Goal: Check status: Verify the current state of an ongoing process or item

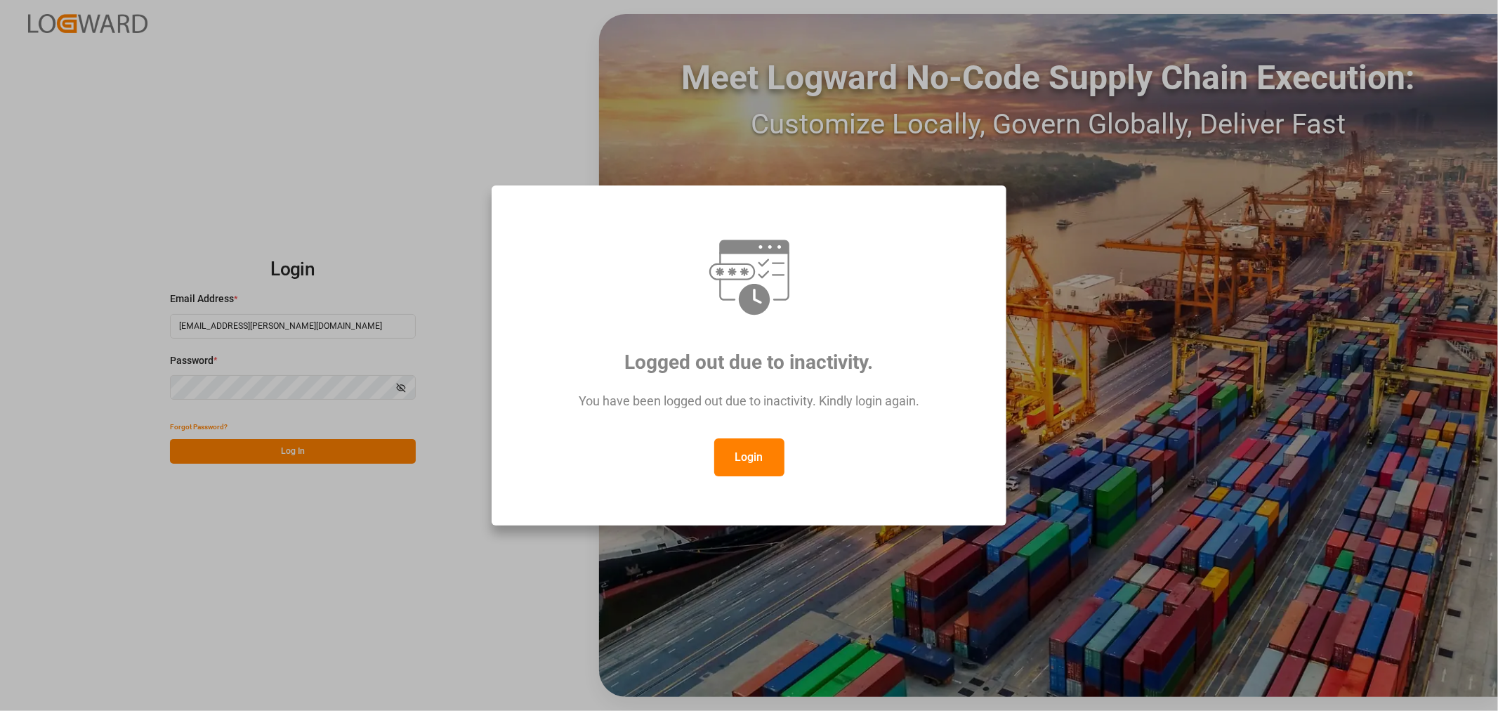
click at [761, 458] on button "Login" at bounding box center [749, 457] width 70 height 38
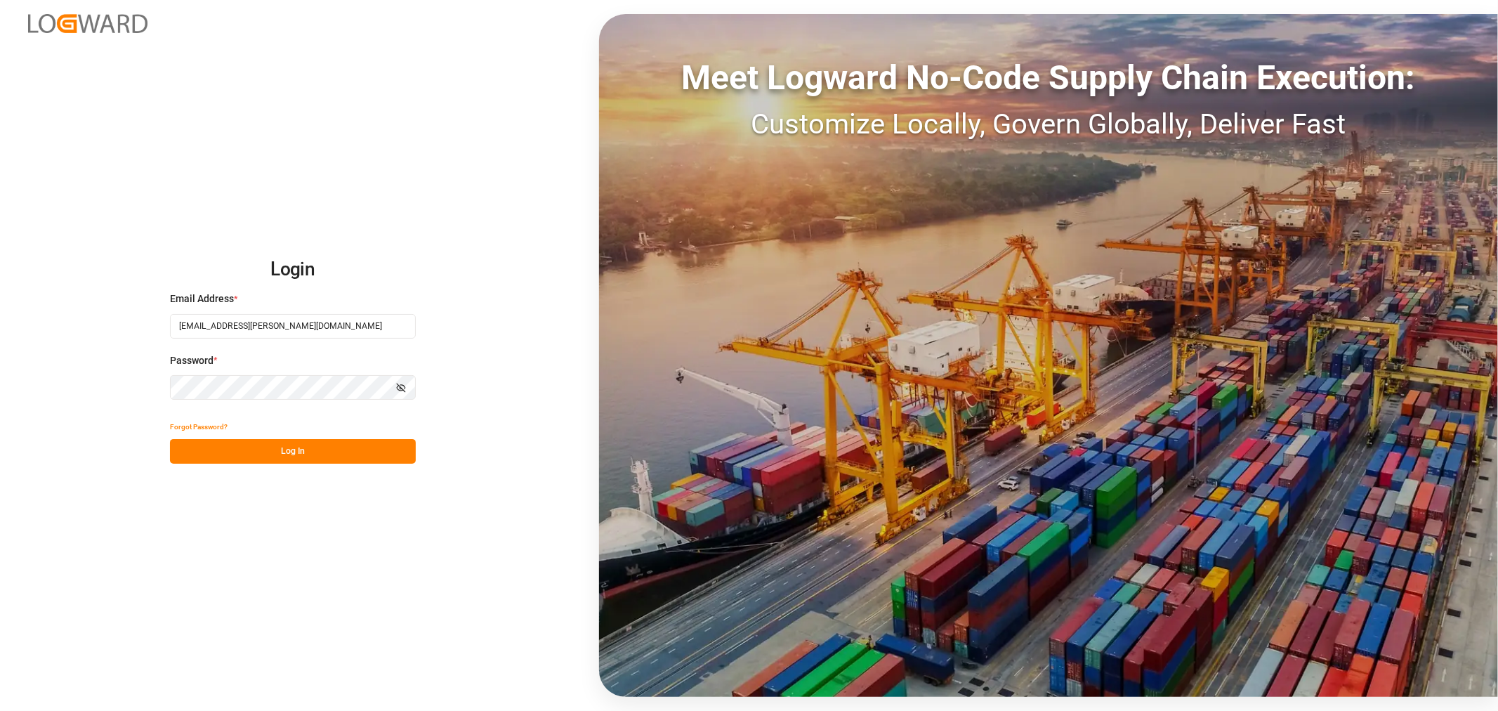
click at [235, 445] on button "Log In" at bounding box center [293, 451] width 246 height 25
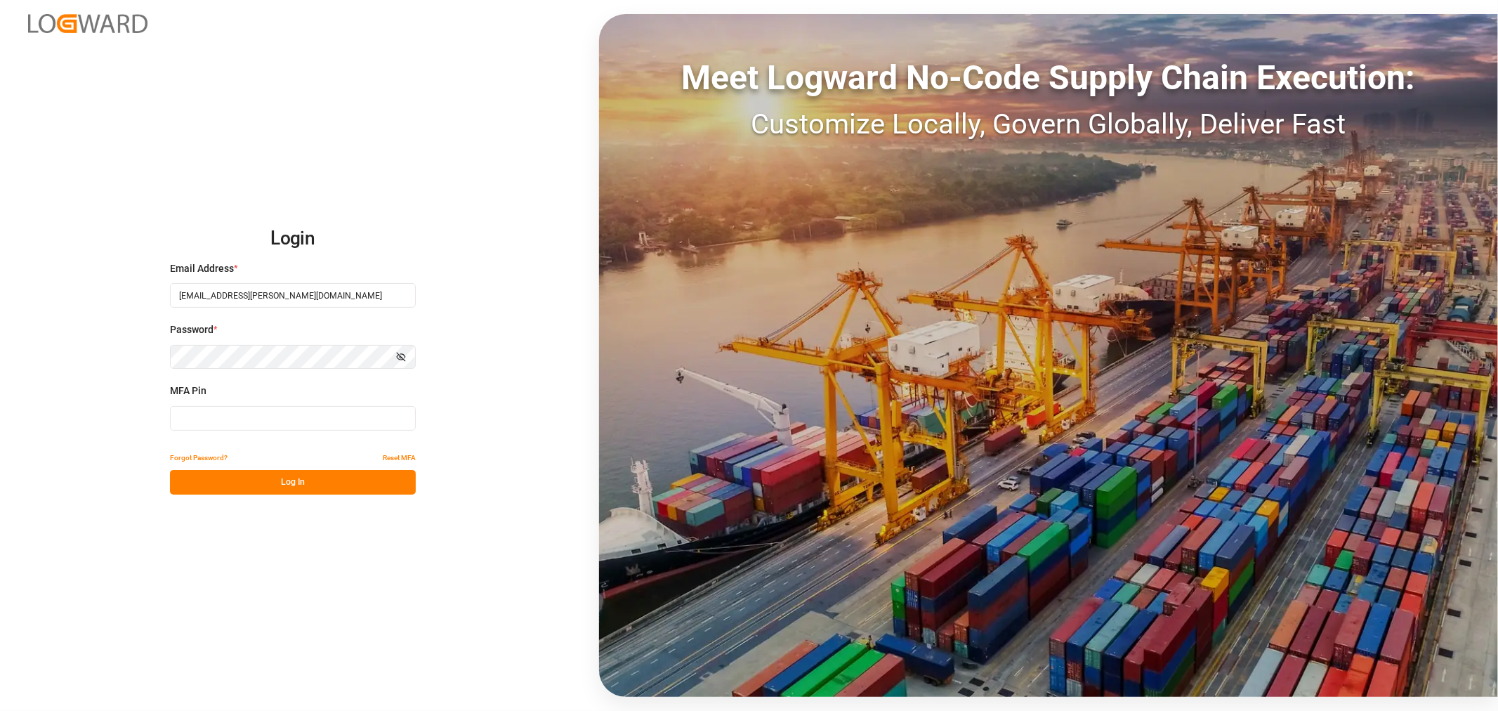
click at [192, 412] on input at bounding box center [293, 418] width 246 height 25
type input "960515"
click at [185, 486] on button "Log In" at bounding box center [293, 482] width 246 height 25
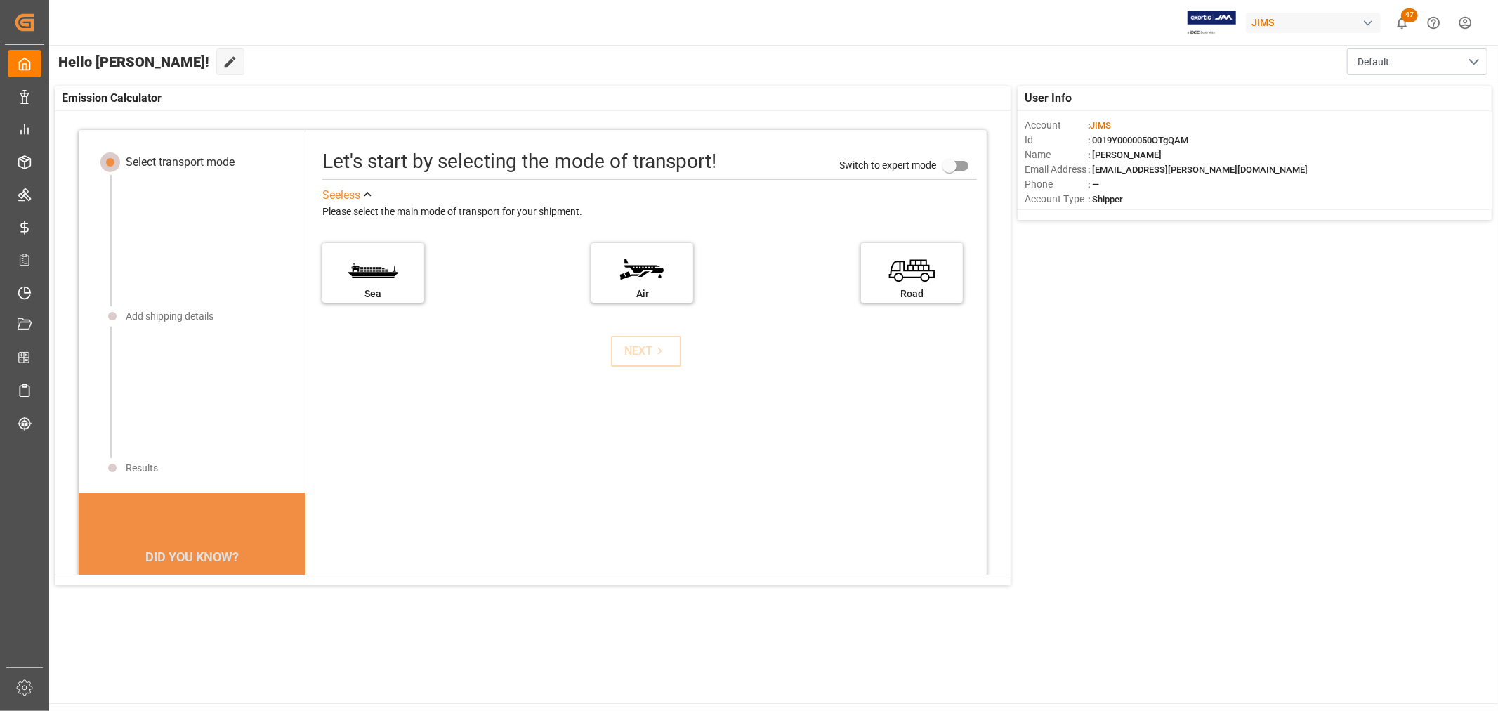
click at [510, 404] on div "Let's start by selecting the mode of transport! Switch to expert mode See less …" at bounding box center [646, 446] width 681 height 604
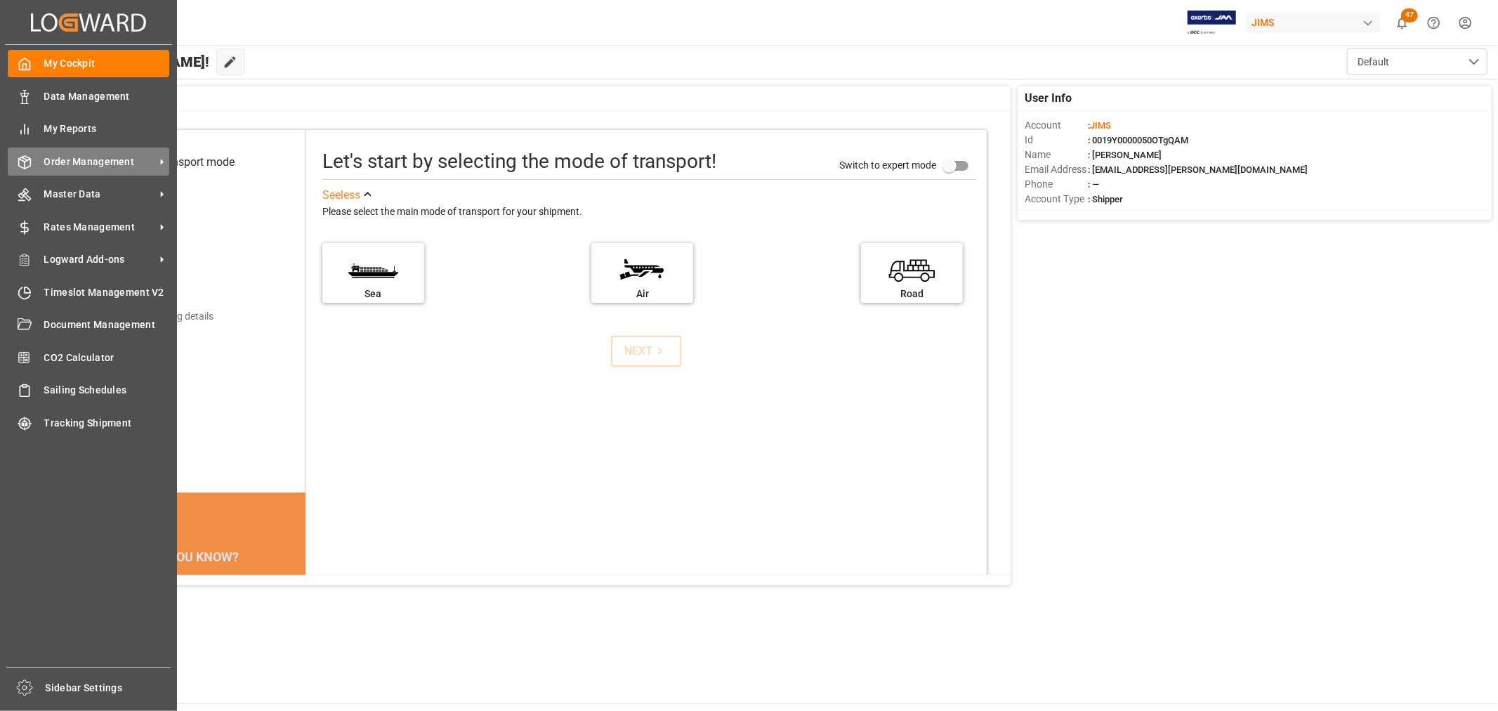
click at [69, 156] on span "Order Management" at bounding box center [99, 162] width 111 height 15
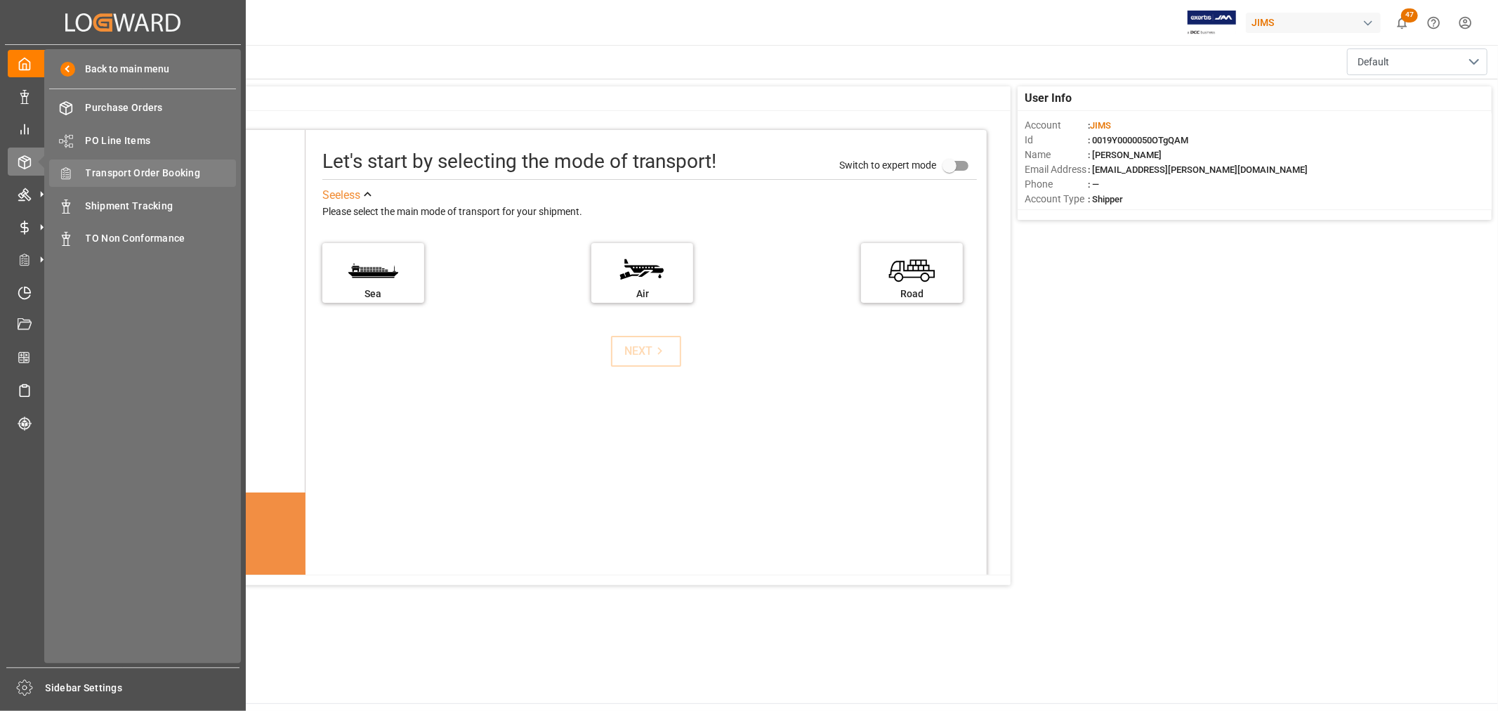
click at [114, 171] on span "Transport Order Booking" at bounding box center [161, 173] width 151 height 15
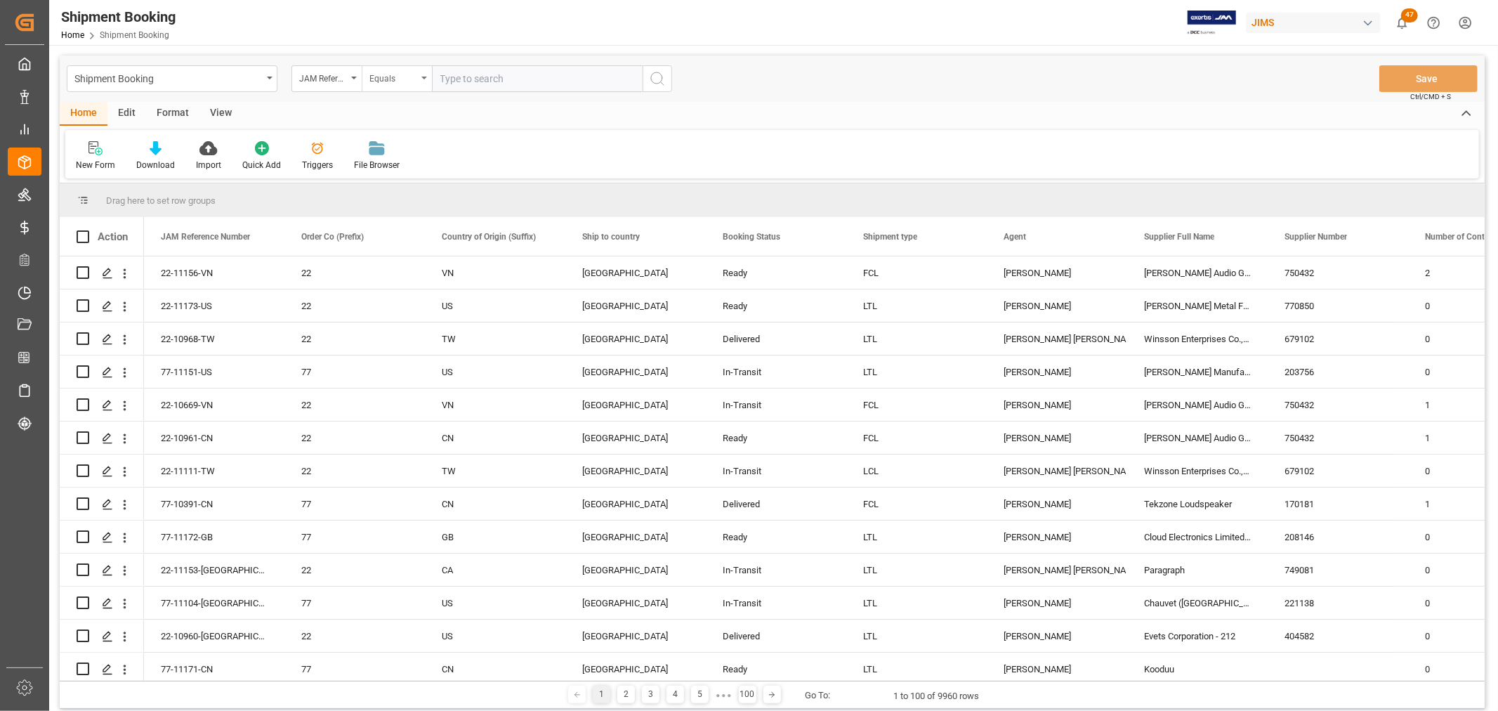
click at [426, 79] on icon "open menu" at bounding box center [424, 78] width 6 height 3
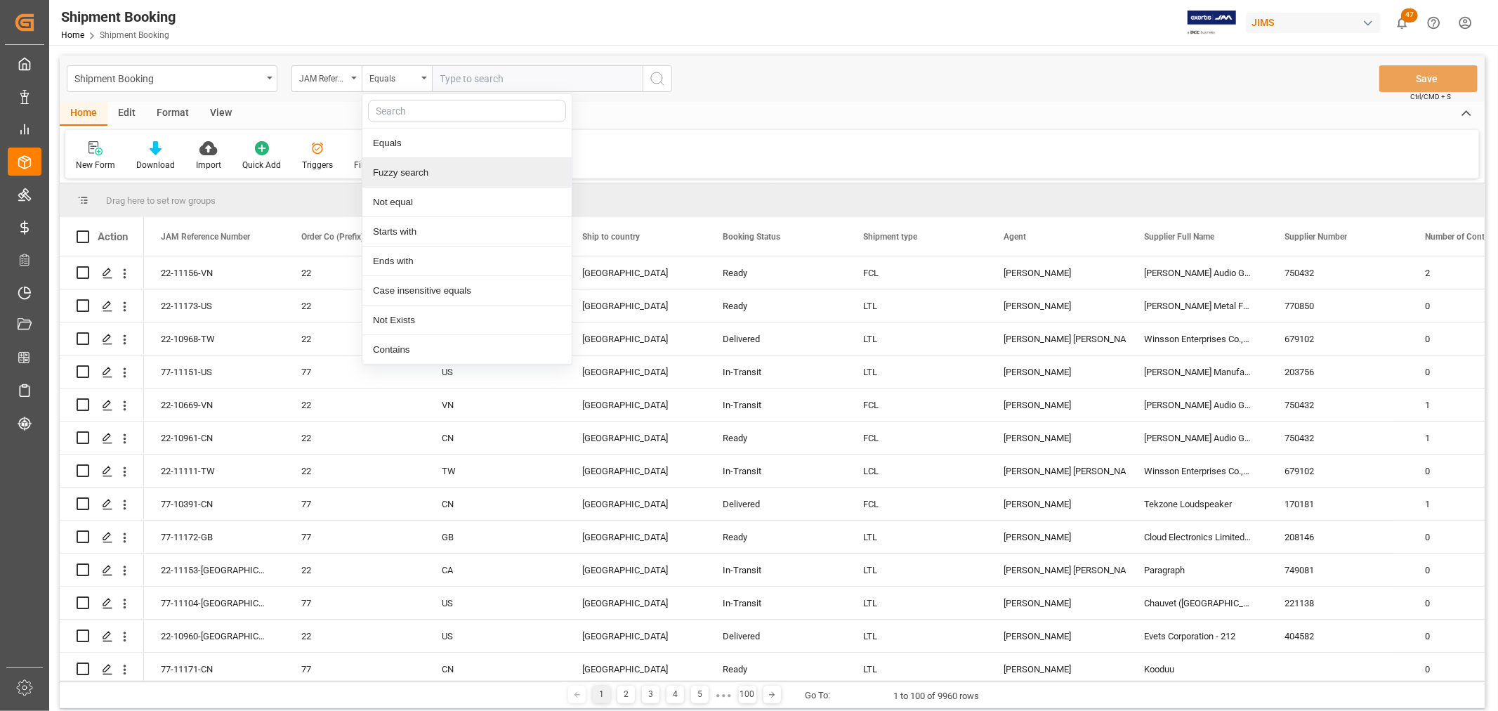
click at [410, 176] on div "Fuzzy search" at bounding box center [466, 173] width 209 height 30
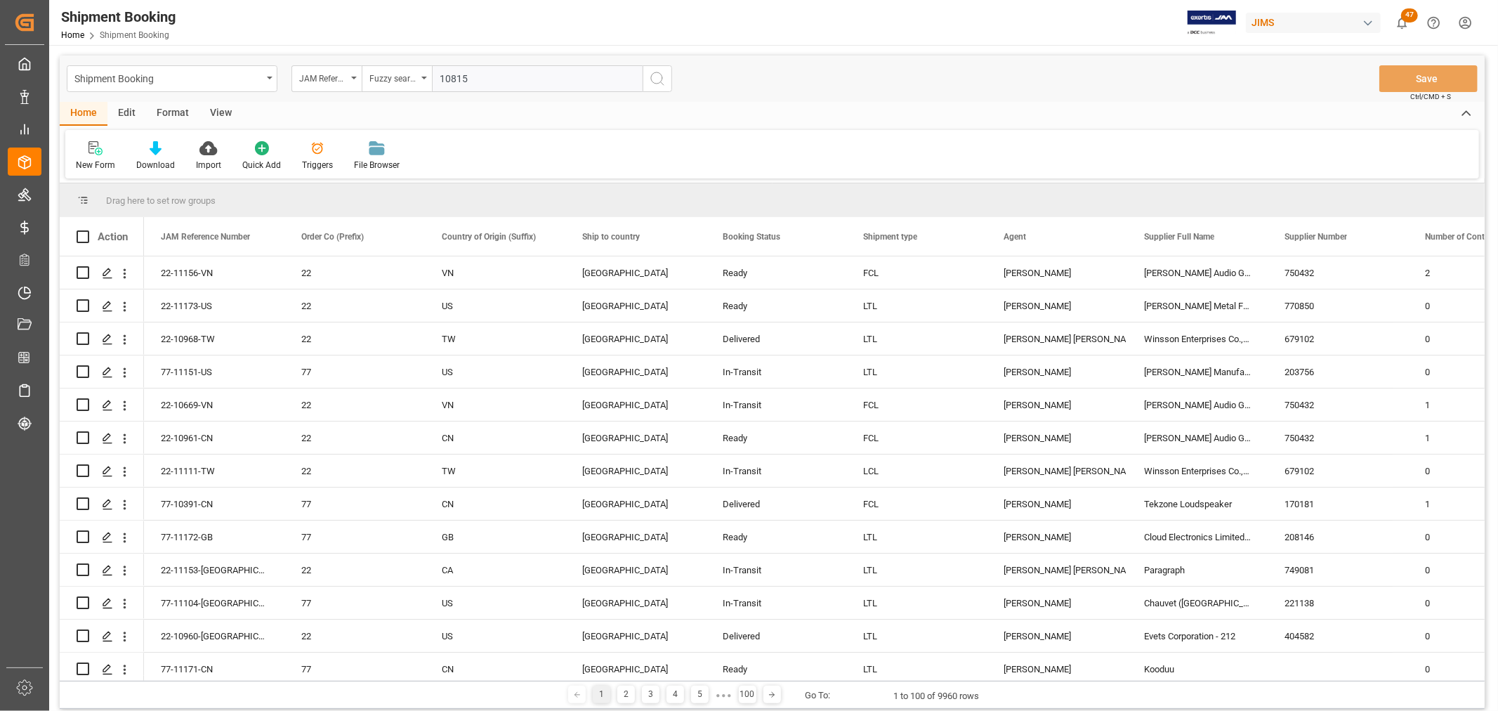
type input "10815"
click at [656, 79] on icon "search button" at bounding box center [657, 78] width 17 height 17
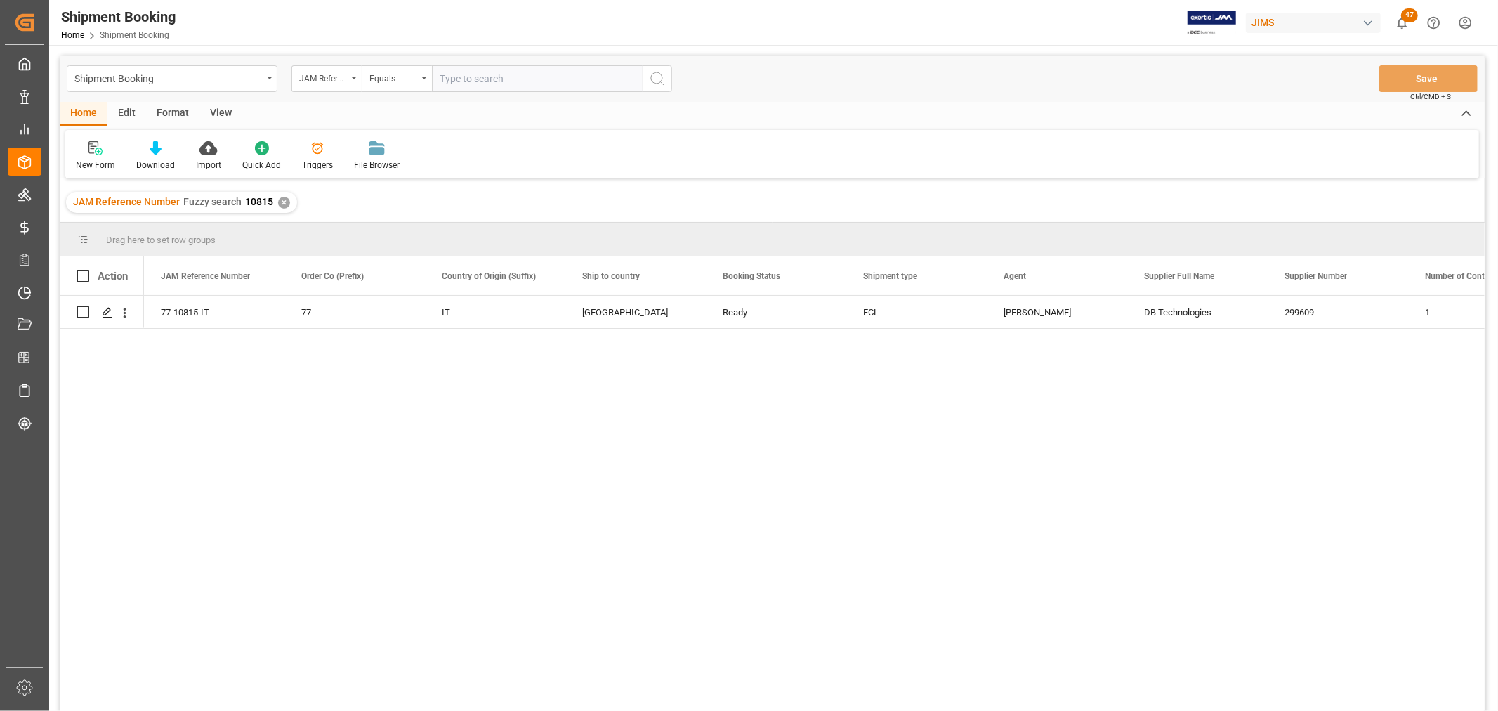
click at [214, 109] on div "View" at bounding box center [220, 114] width 43 height 24
click at [77, 157] on div "Default" at bounding box center [89, 155] width 48 height 31
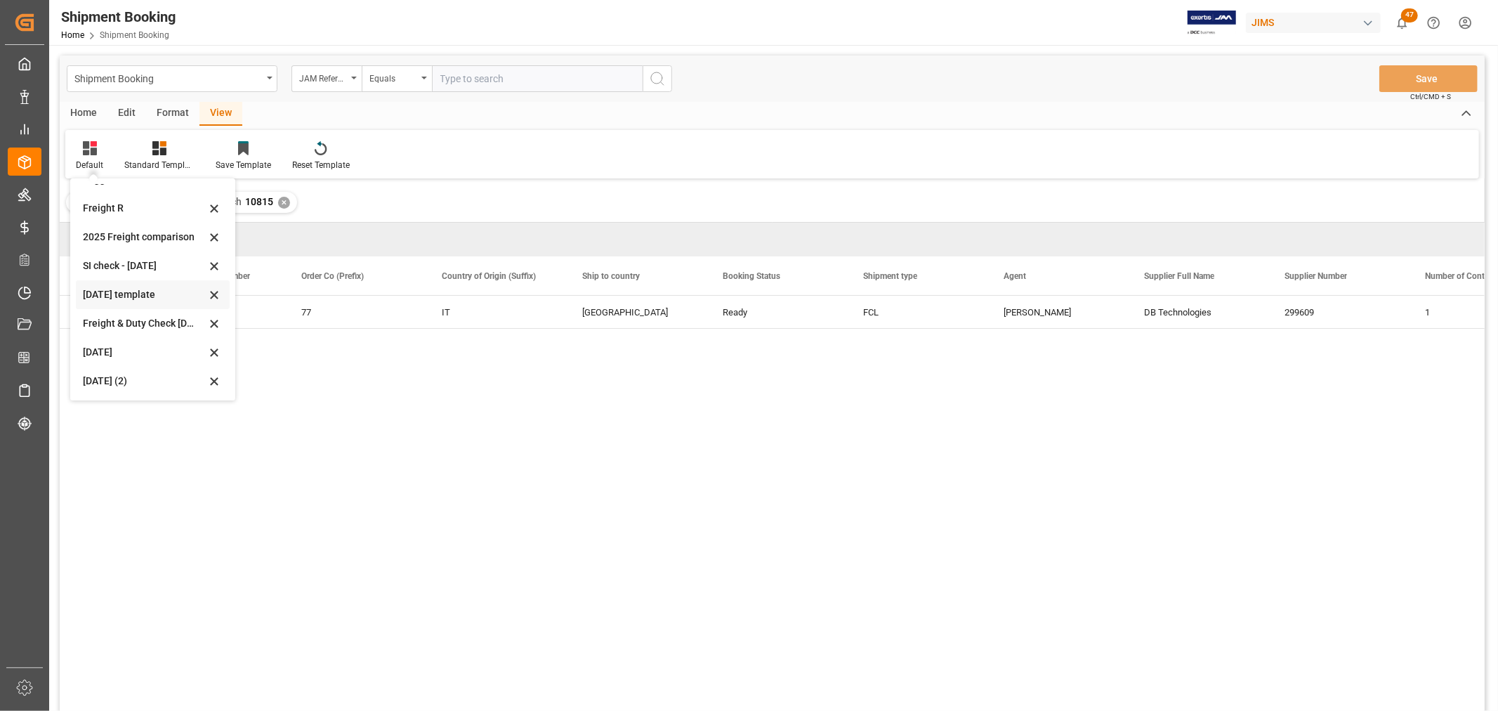
scroll to position [106, 0]
click at [110, 377] on div "Aug 2025 (2)" at bounding box center [144, 380] width 123 height 15
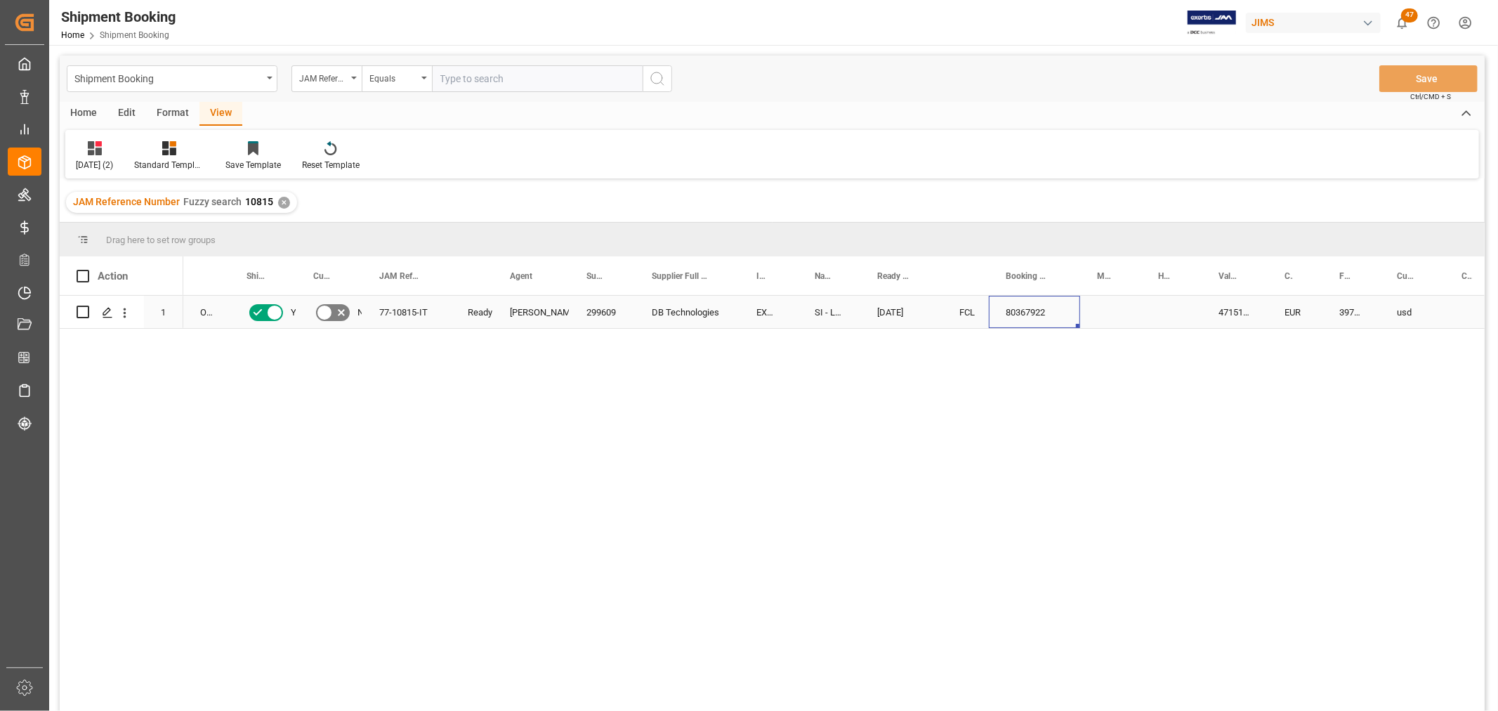
click at [1025, 310] on div "80367922" at bounding box center [1034, 312] width 91 height 32
drag, startPoint x: 857, startPoint y: 275, endPoint x: 893, endPoint y: 278, distance: 35.9
click at [893, 278] on div at bounding box center [896, 275] width 6 height 39
click at [398, 305] on div "77-10815-IT" at bounding box center [406, 312] width 89 height 32
click at [487, 459] on div "O5,O6 Yes No 77-10815-IT Ready Daniel Sokolyk 299609 DB Technologies EXW Anzola…" at bounding box center [834, 508] width 1302 height 424
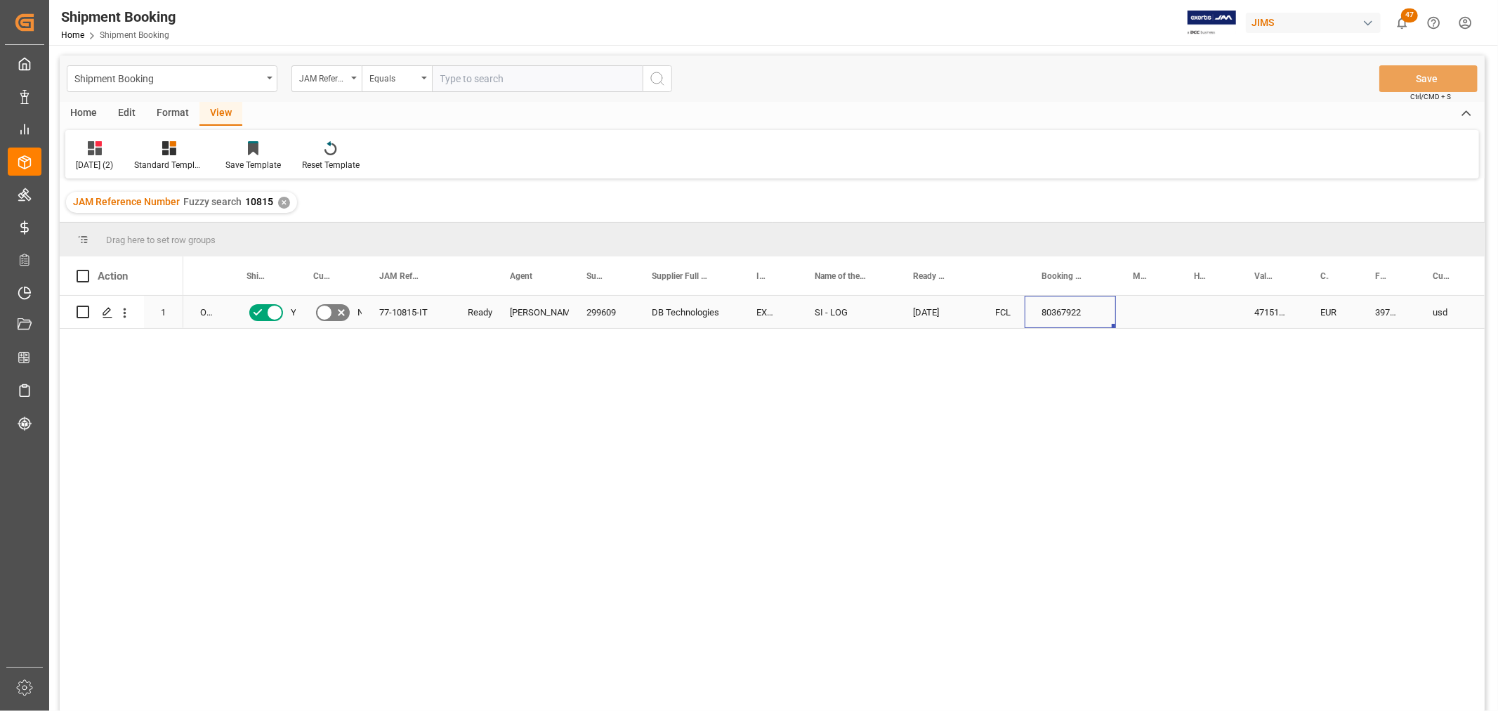
click at [1091, 310] on div "80367922" at bounding box center [1070, 312] width 91 height 32
drag, startPoint x: 1063, startPoint y: 376, endPoint x: 1061, endPoint y: 368, distance: 8.2
click at [1063, 376] on div "O5,O6 Yes No 77-10815-IT Ready Daniel Sokolyk 299609 DB Technologies EXW Anzola…" at bounding box center [834, 508] width 1302 height 424
click at [1080, 315] on div "80367922" at bounding box center [1070, 312] width 91 height 32
click at [428, 589] on div "O5,O6 Yes No 77-10815-IT Ready Daniel Sokolyk 299609 DB Technologies EXW Anzola…" at bounding box center [834, 508] width 1302 height 424
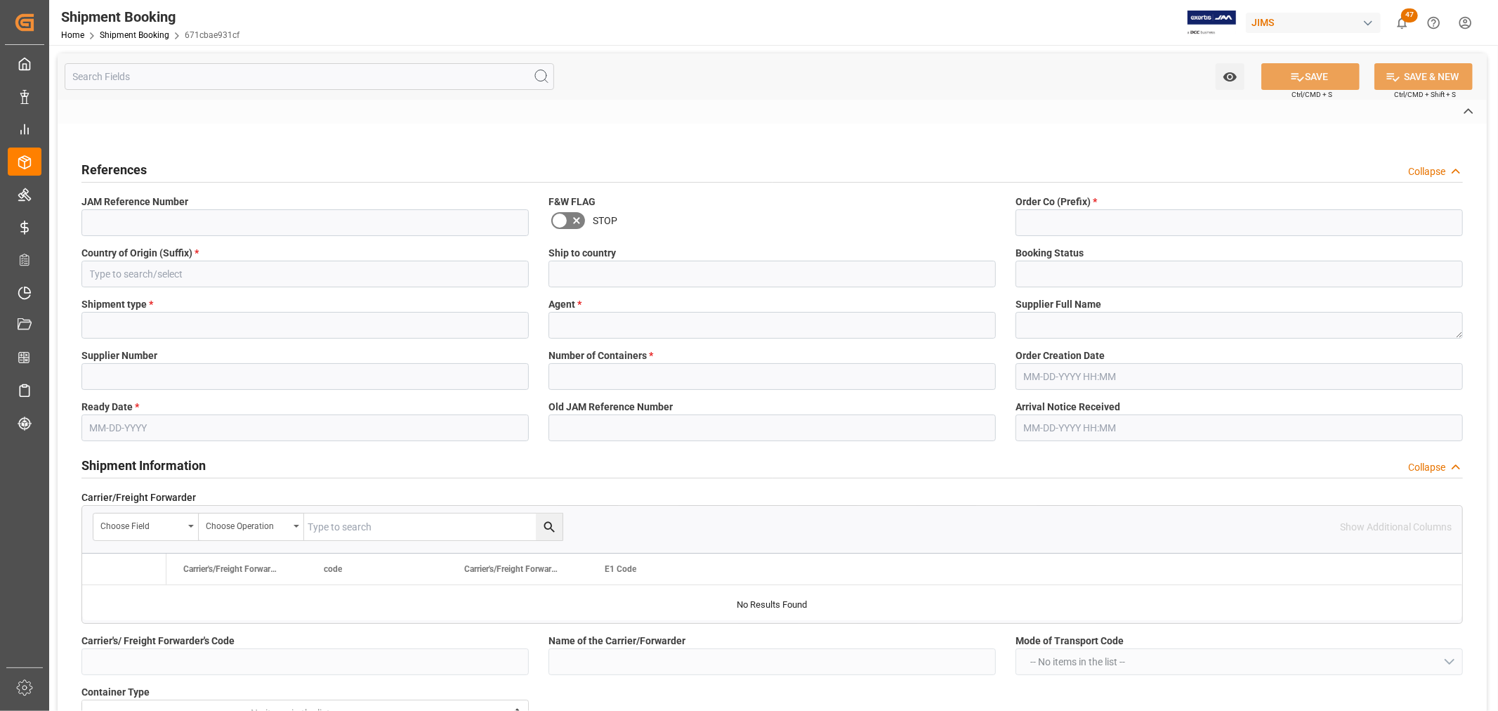
type input "77-11159-[GEOGRAPHIC_DATA]"
type input "77"
type input "GB"
type input "Canada"
type input "In-Transit"
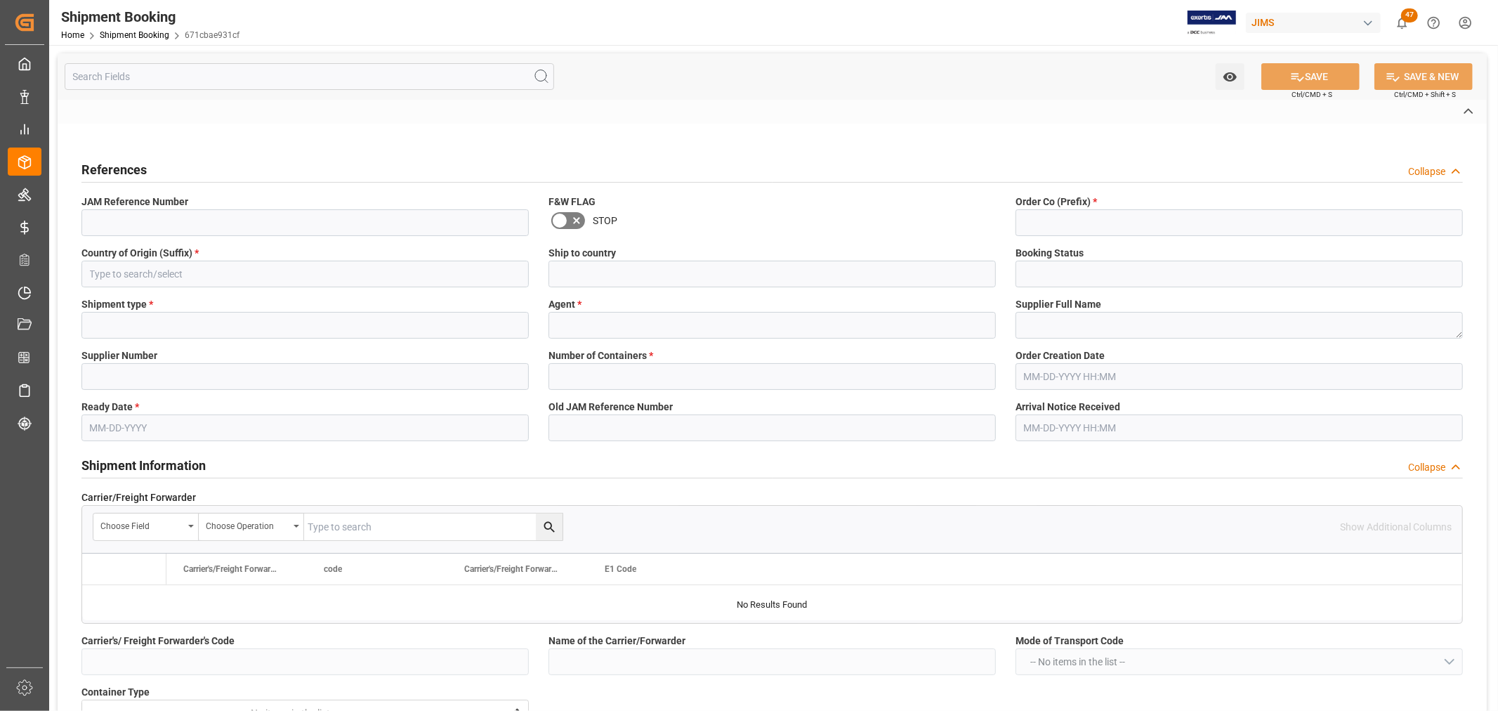
type input "LTL"
type input "[PERSON_NAME]"
type textarea "[PERSON_NAME] & [PERSON_NAME]"
type input "1285"
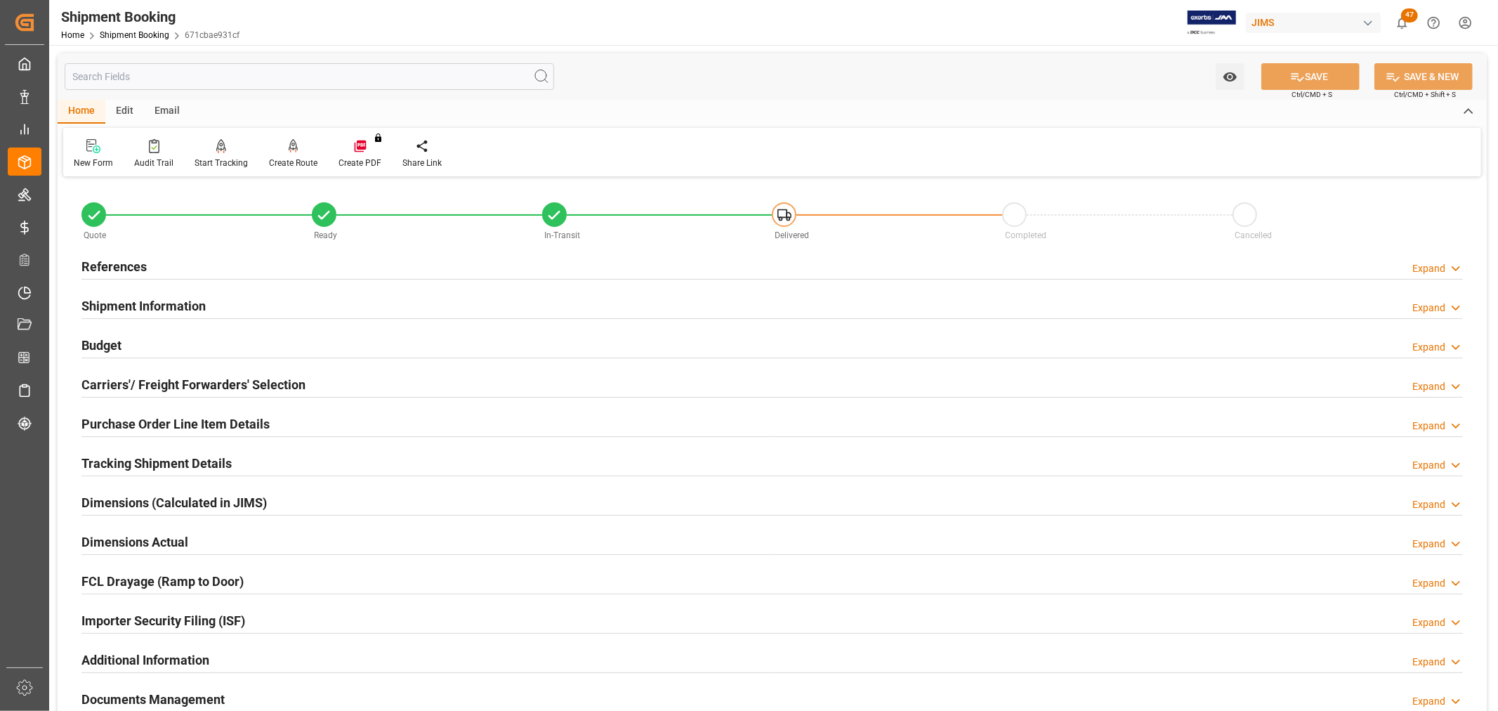
click at [101, 263] on h2 "References" at bounding box center [113, 266] width 65 height 19
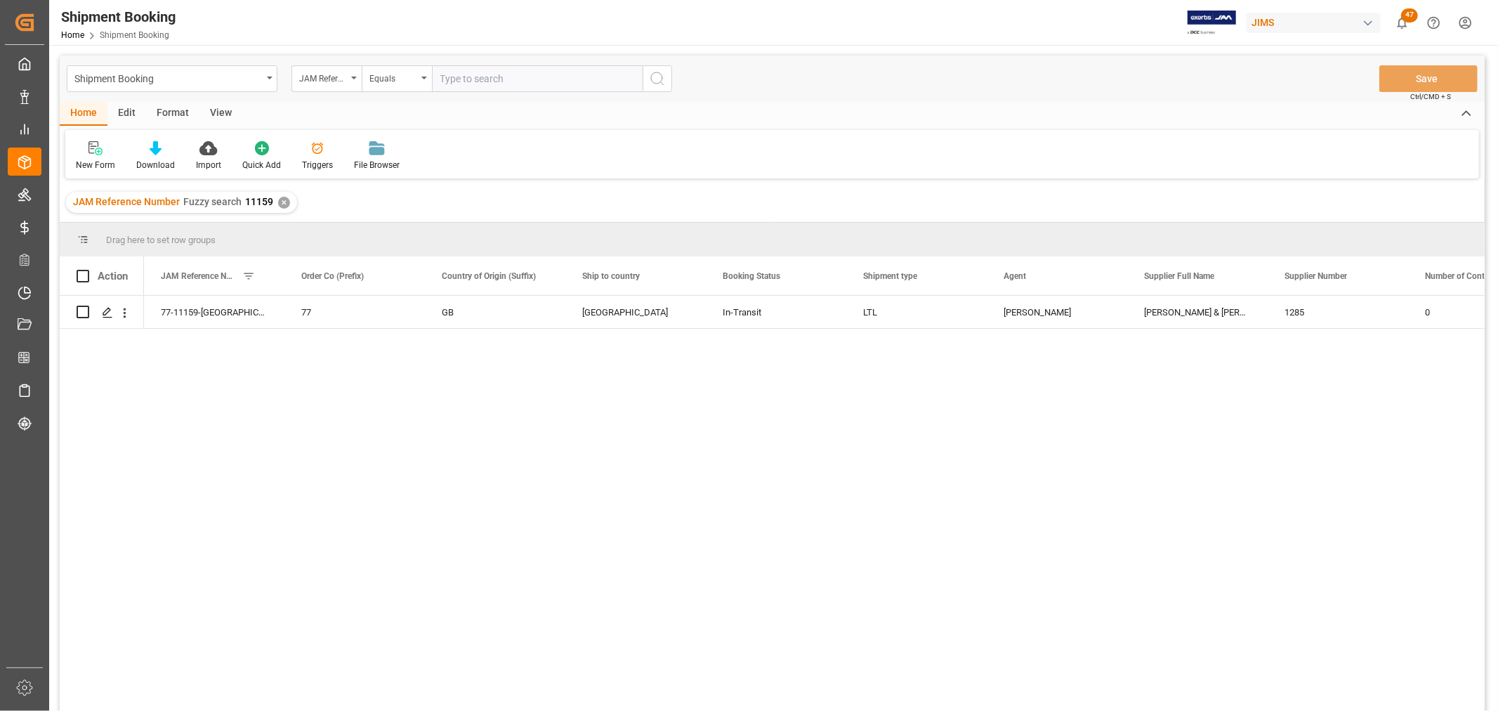
click at [212, 113] on div "View" at bounding box center [220, 114] width 43 height 24
click at [89, 159] on div "Default" at bounding box center [89, 165] width 27 height 13
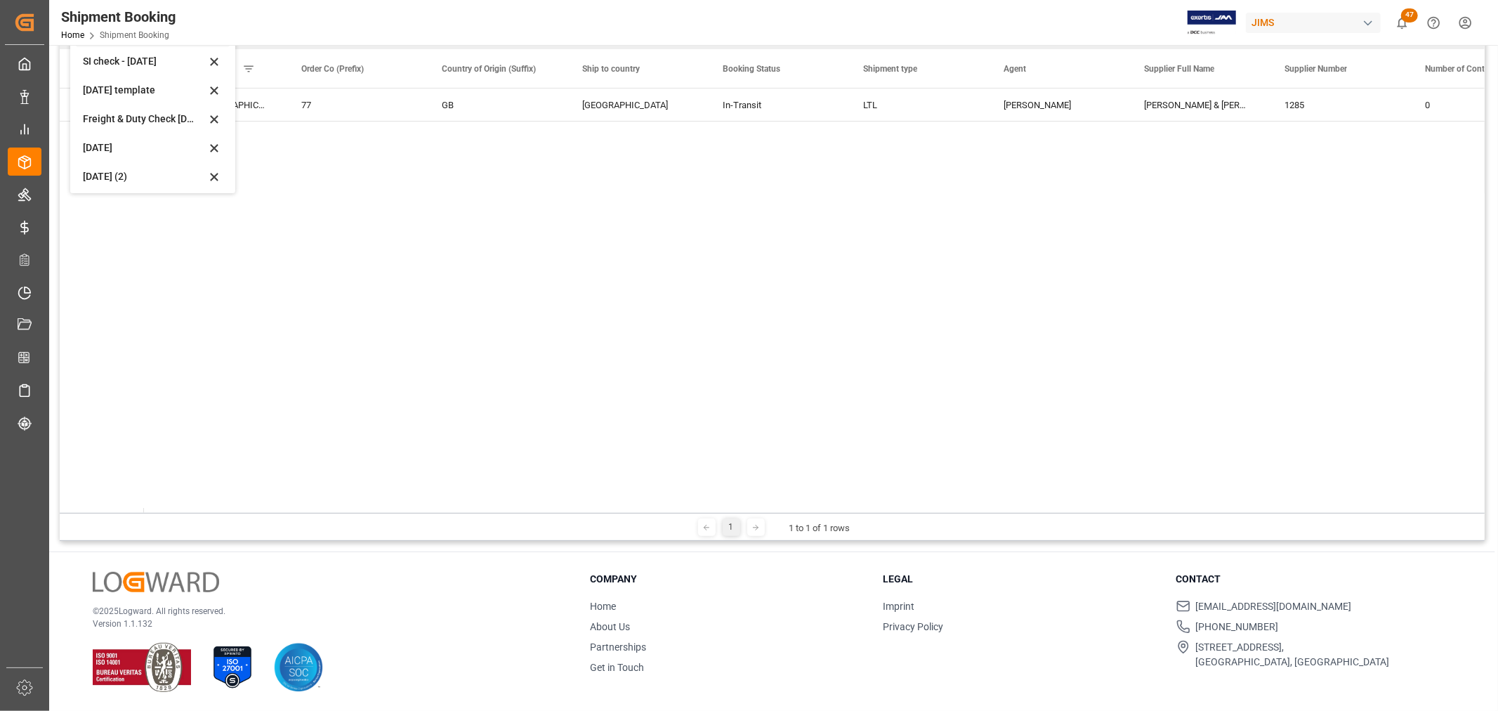
scroll to position [106, 0]
click at [114, 173] on div "Aug 2025 (2)" at bounding box center [144, 173] width 123 height 15
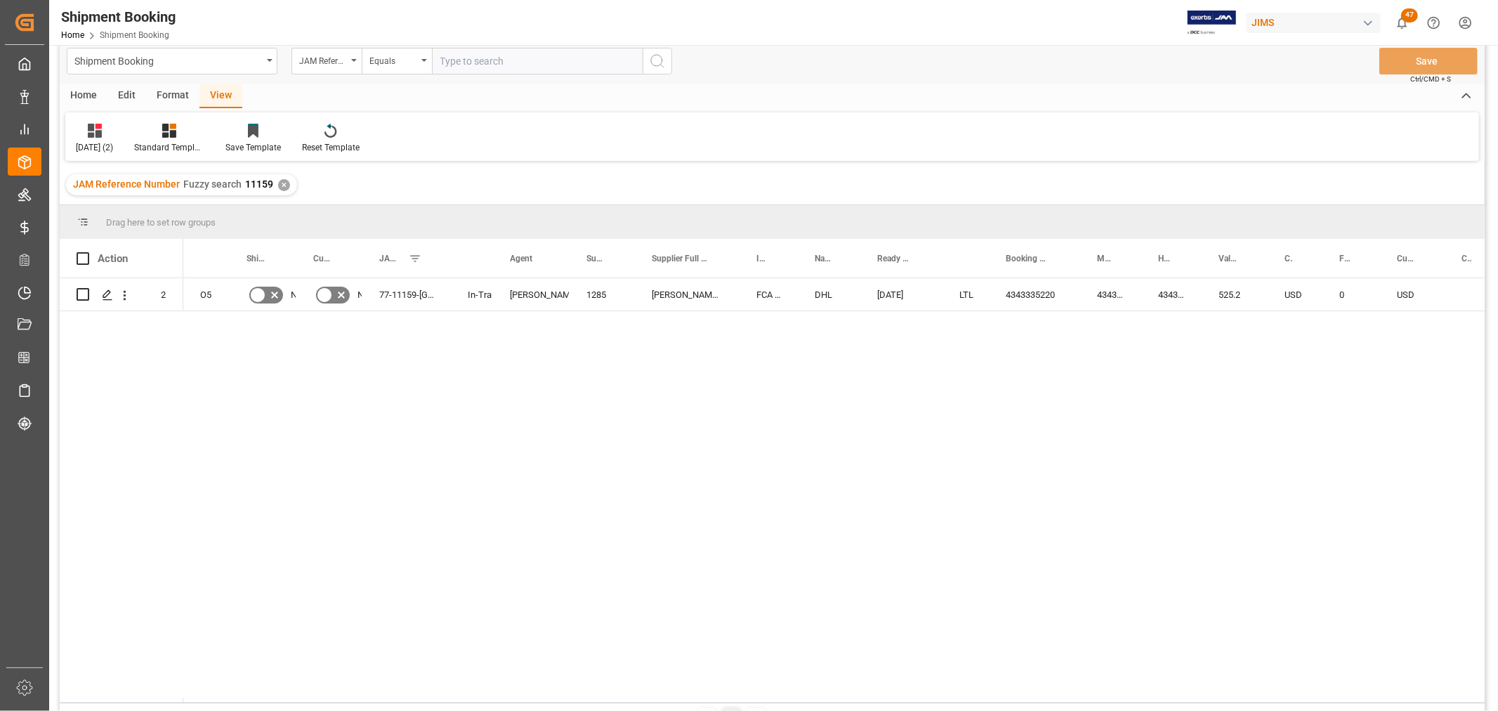
scroll to position [0, 0]
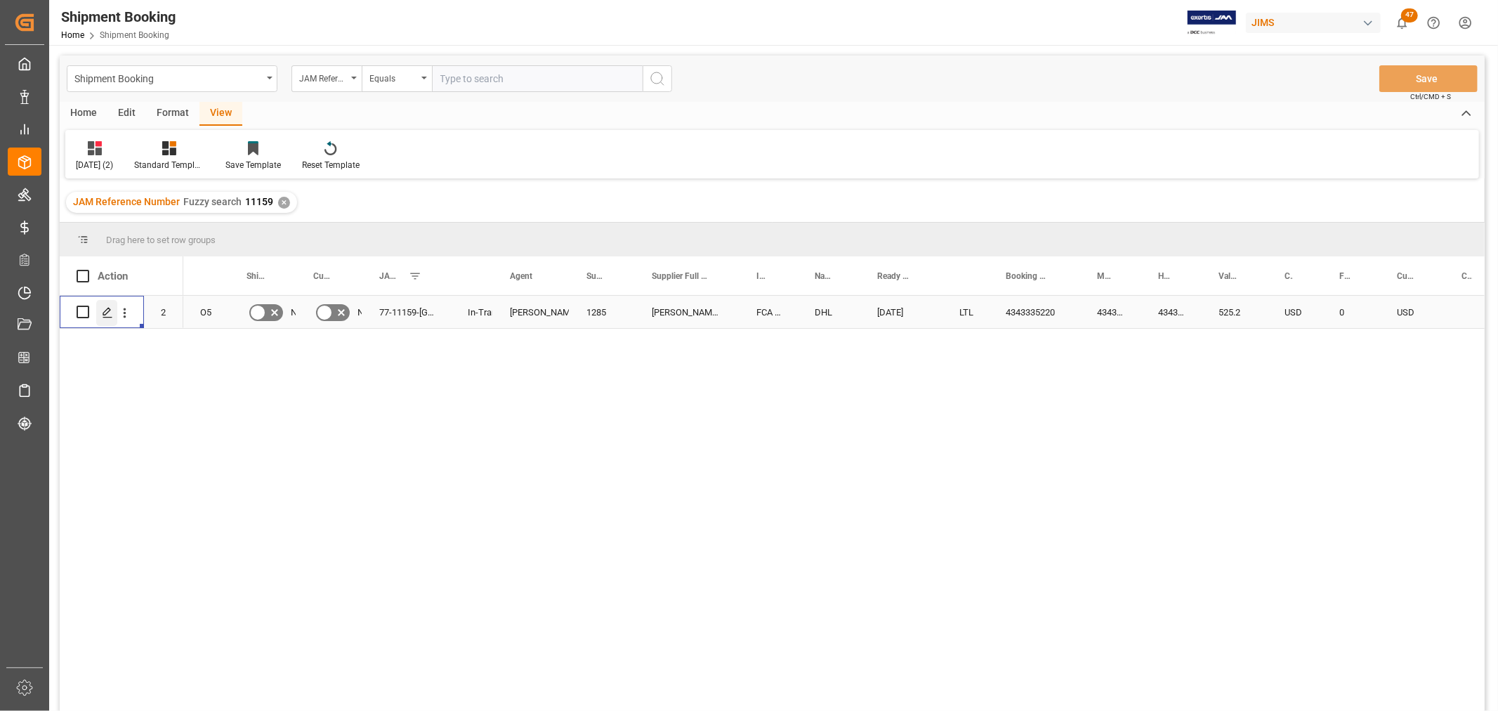
click at [106, 311] on icon "Press SPACE to select this row." at bounding box center [107, 312] width 11 height 11
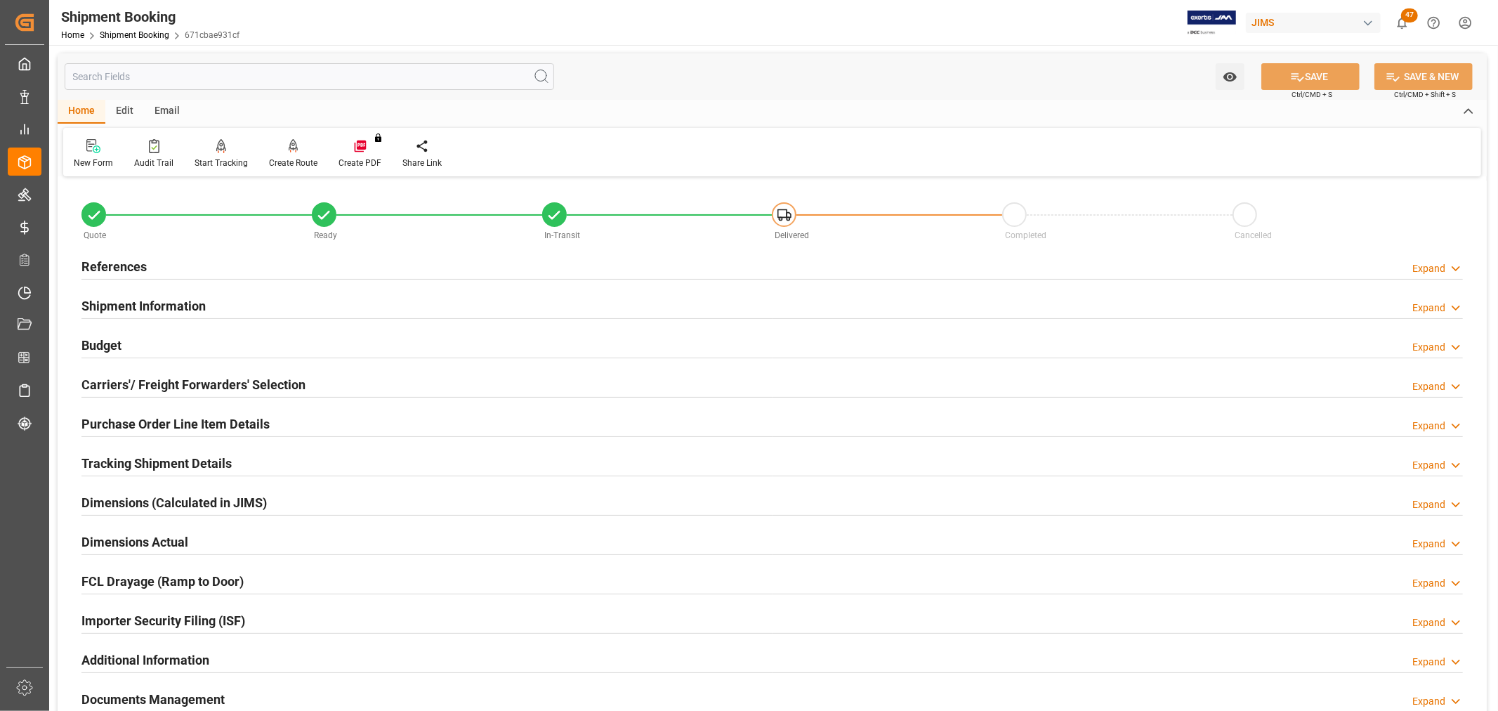
scroll to position [156, 0]
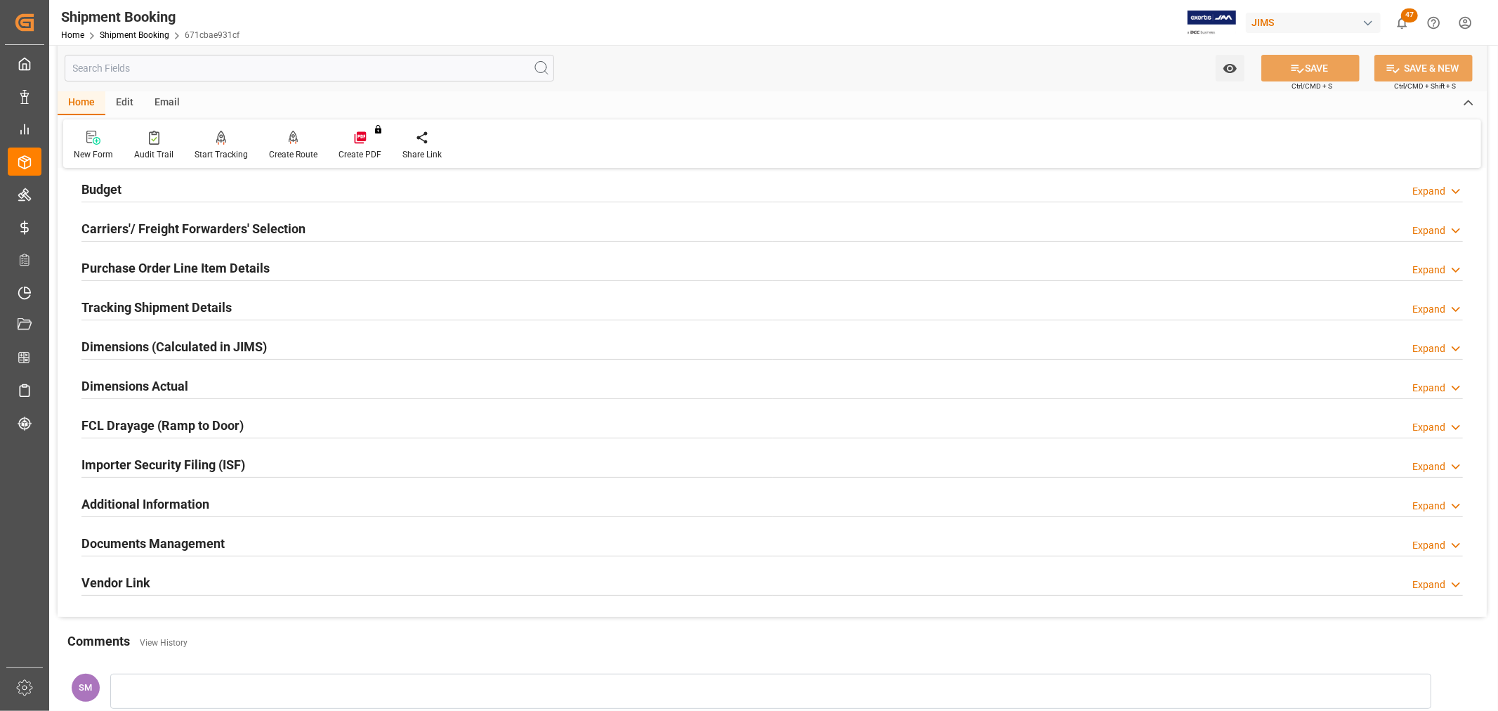
click at [116, 303] on h2 "Tracking Shipment Details" at bounding box center [156, 307] width 150 height 19
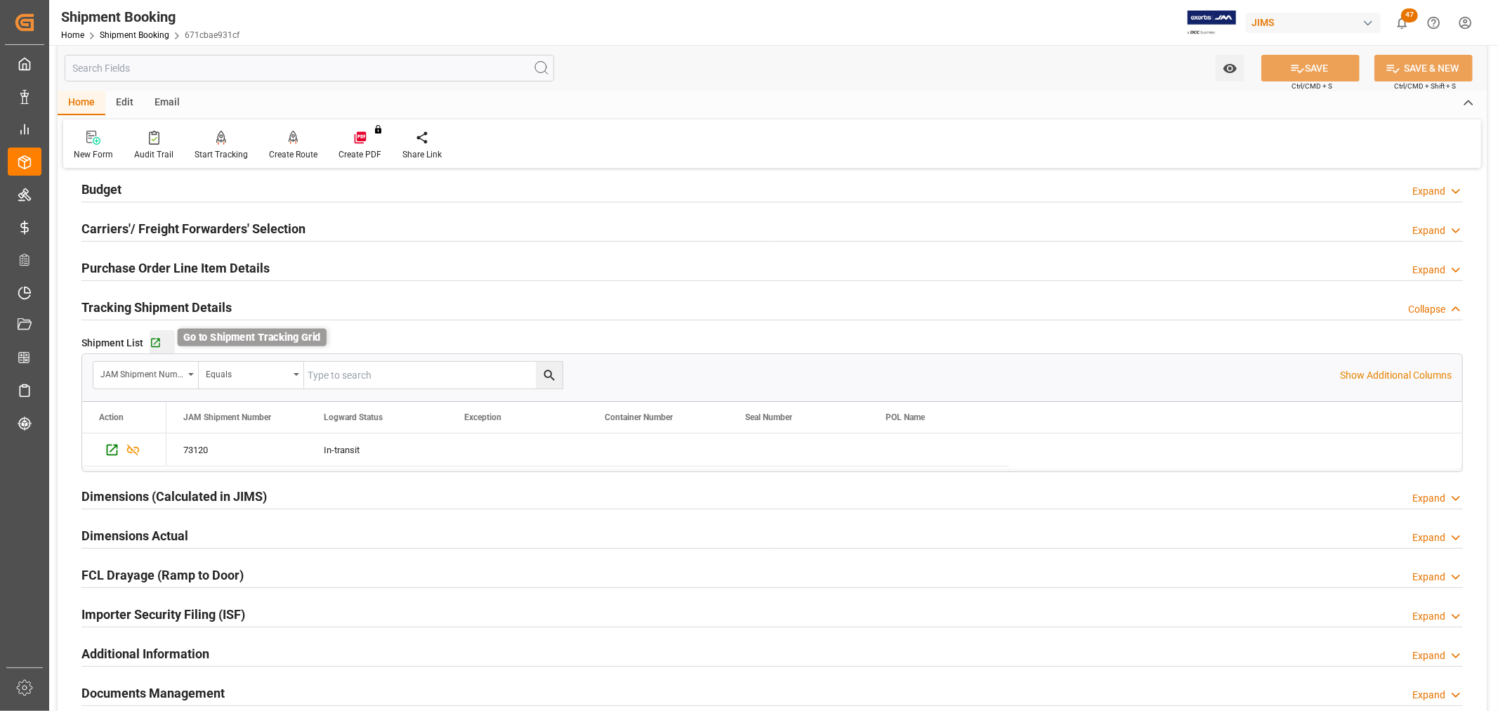
click at [152, 341] on icon "button" at bounding box center [156, 343] width 12 height 12
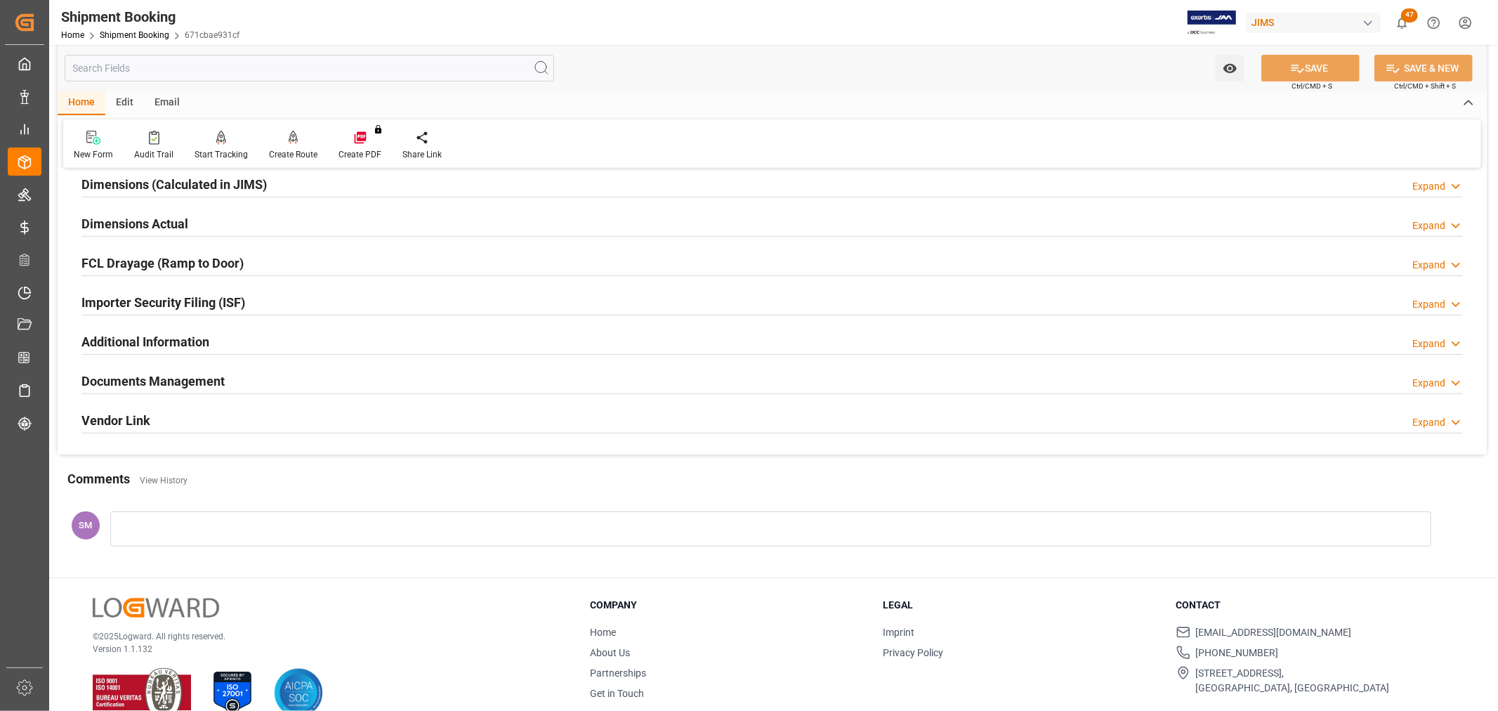
click at [160, 382] on h2 "Documents Management" at bounding box center [152, 381] width 143 height 19
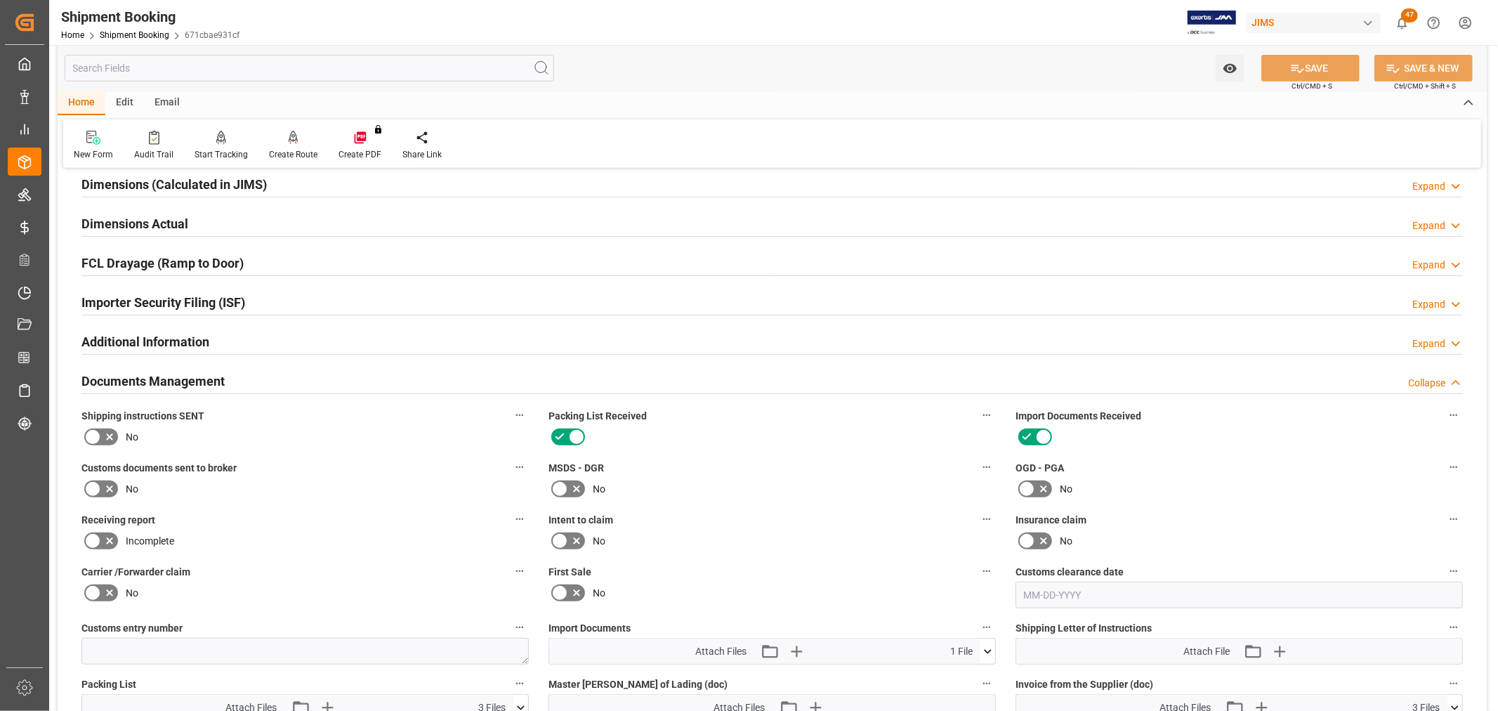
click at [92, 486] on icon at bounding box center [92, 488] width 17 height 17
click at [0, 0] on input "checkbox" at bounding box center [0, 0] width 0 height 0
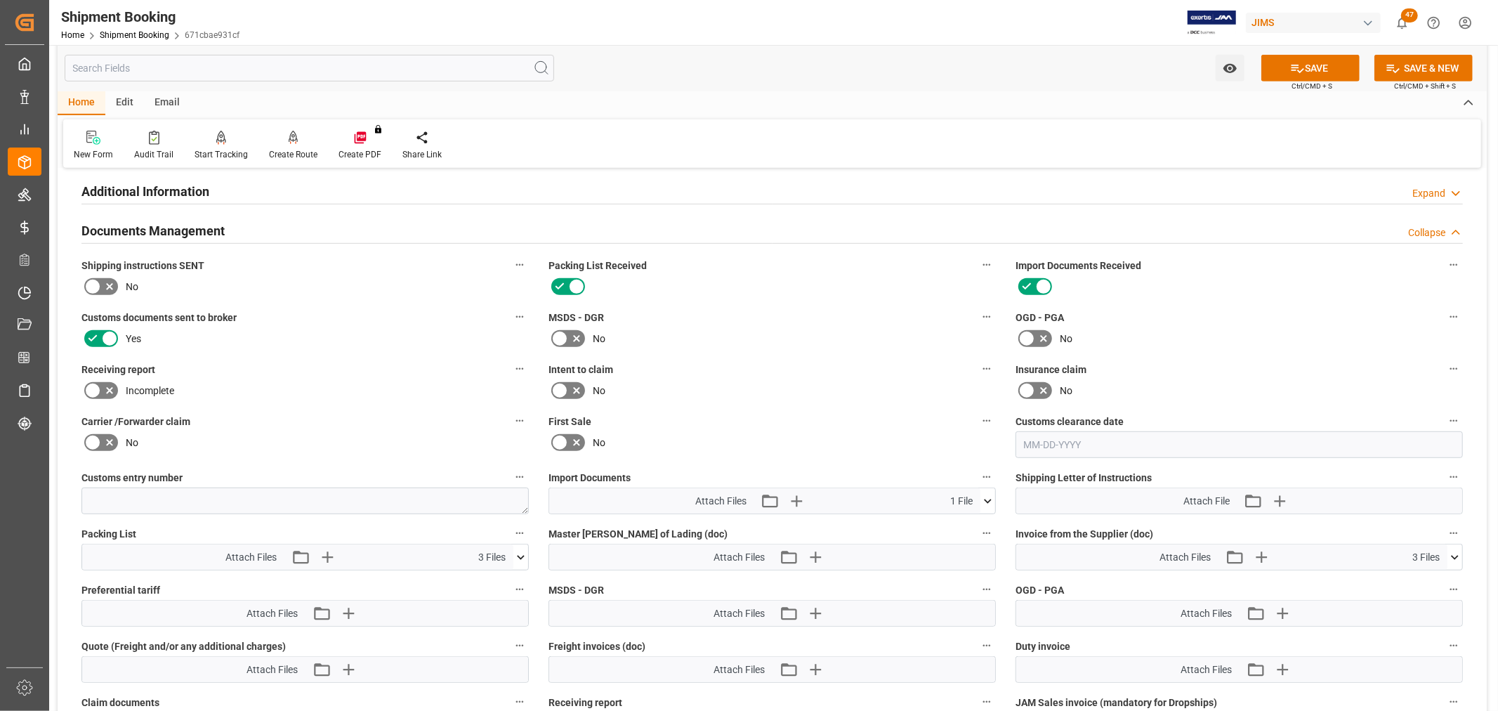
scroll to position [624, 0]
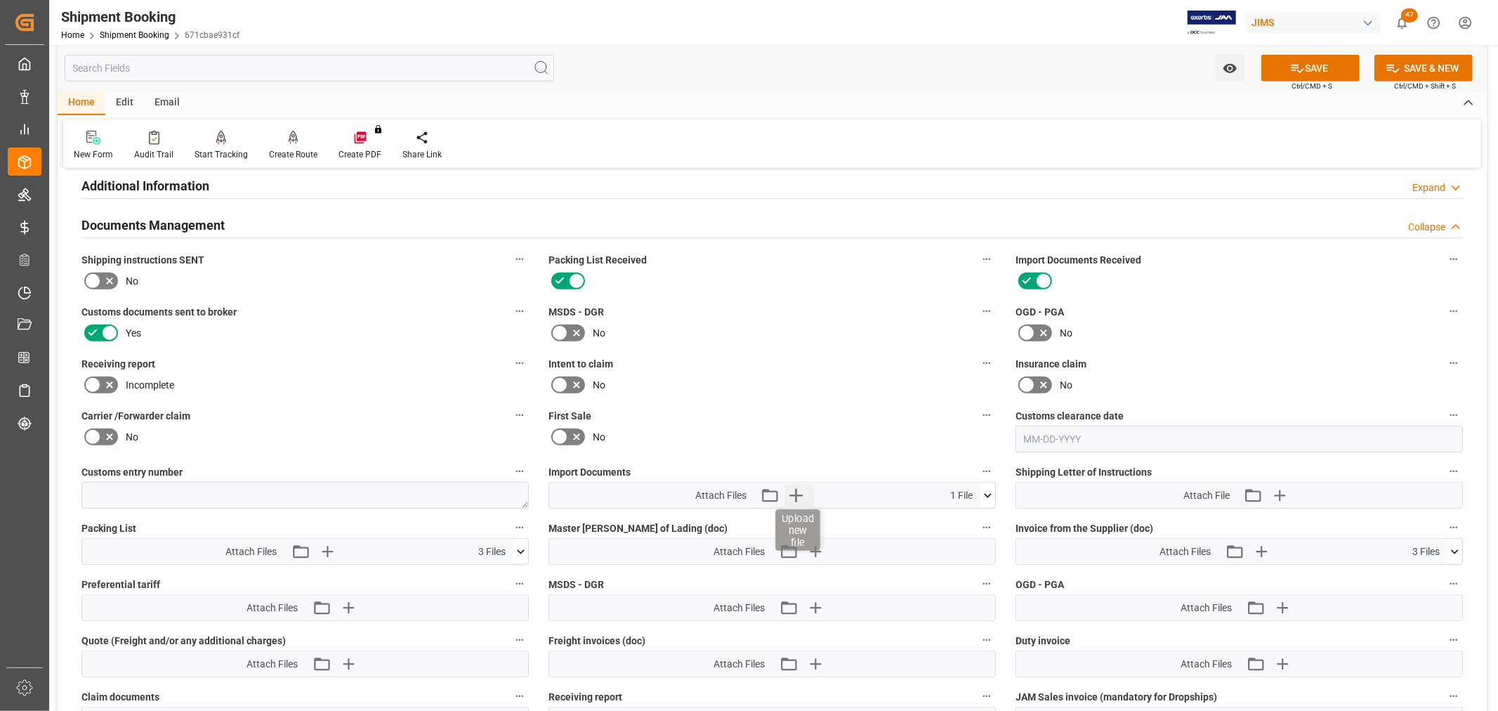
click at [798, 494] on icon "button" at bounding box center [796, 495] width 22 height 22
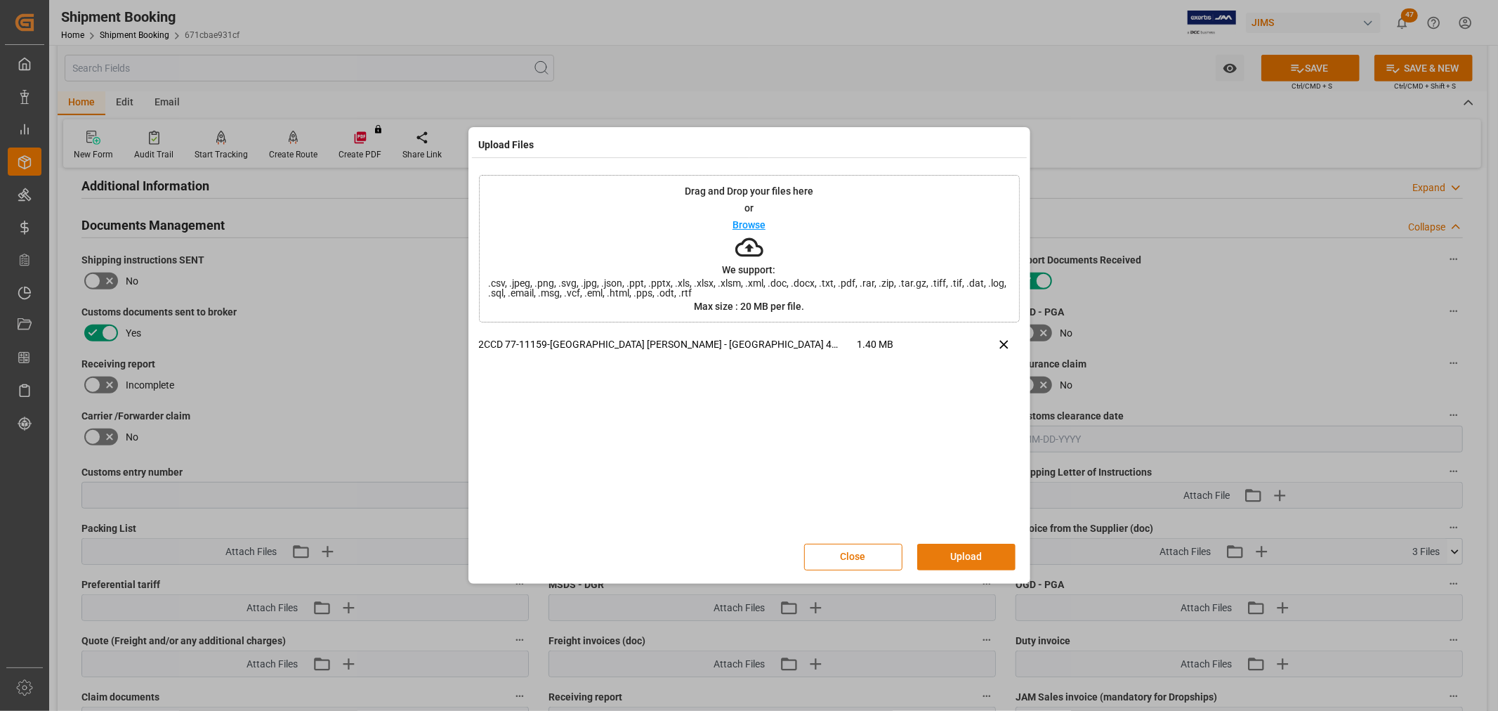
click at [952, 546] on button "Upload" at bounding box center [966, 557] width 98 height 27
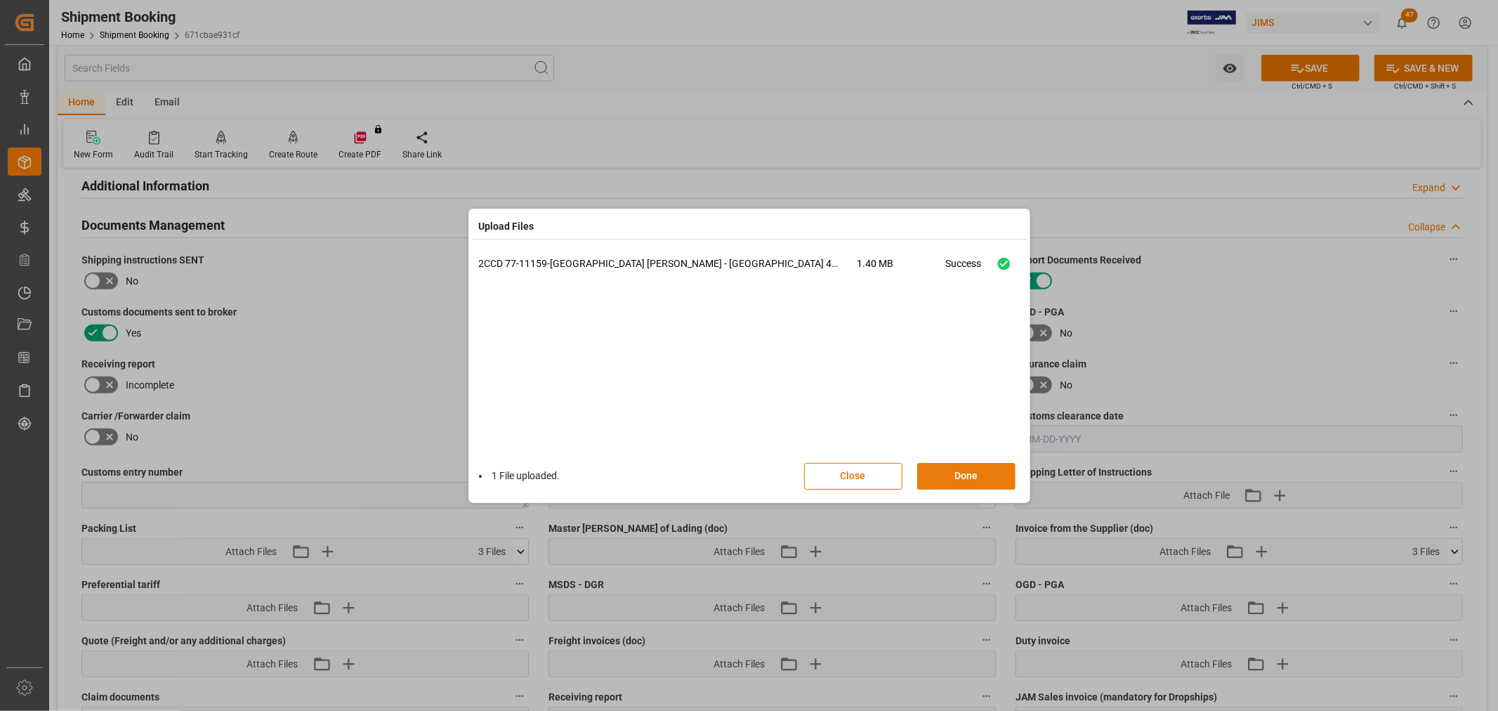
click at [999, 483] on button "Done" at bounding box center [966, 476] width 98 height 27
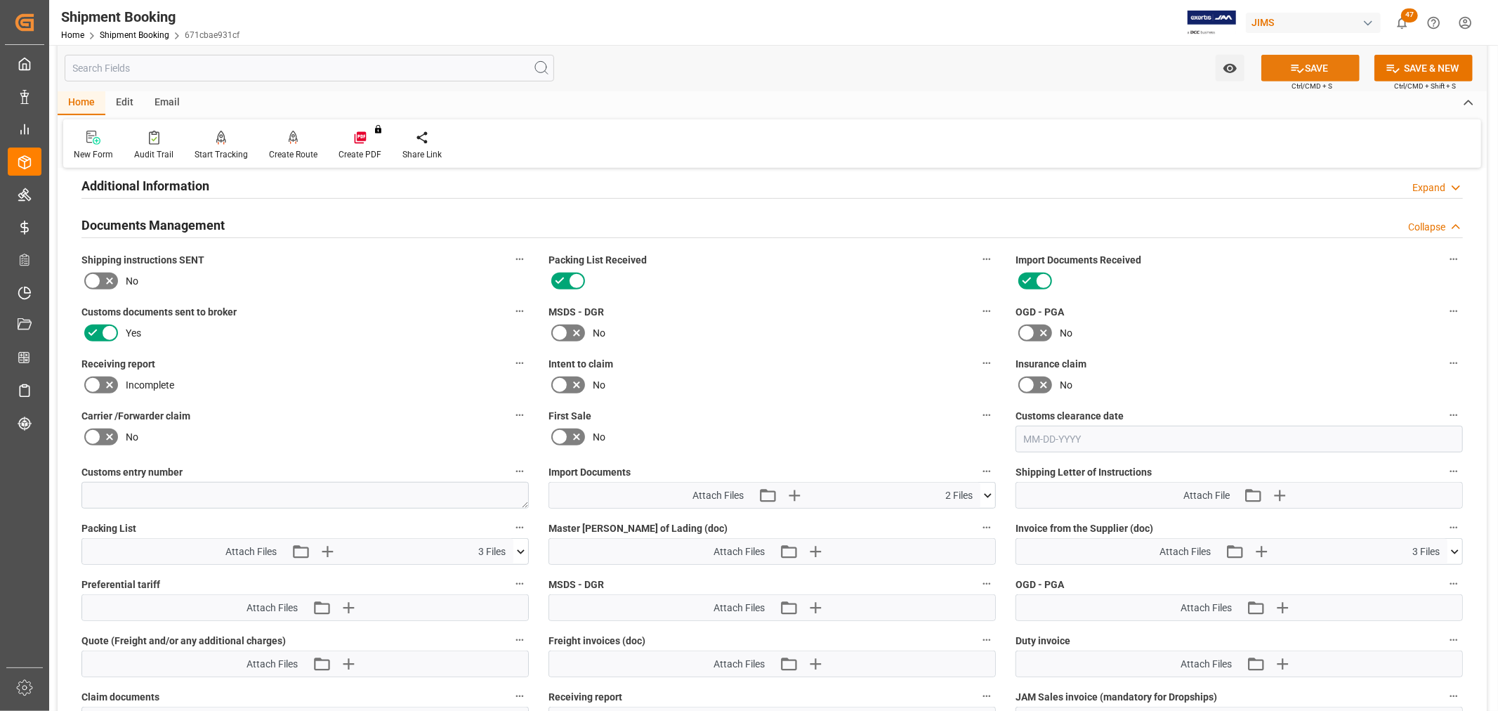
click at [1323, 63] on button "SAVE" at bounding box center [1310, 68] width 98 height 27
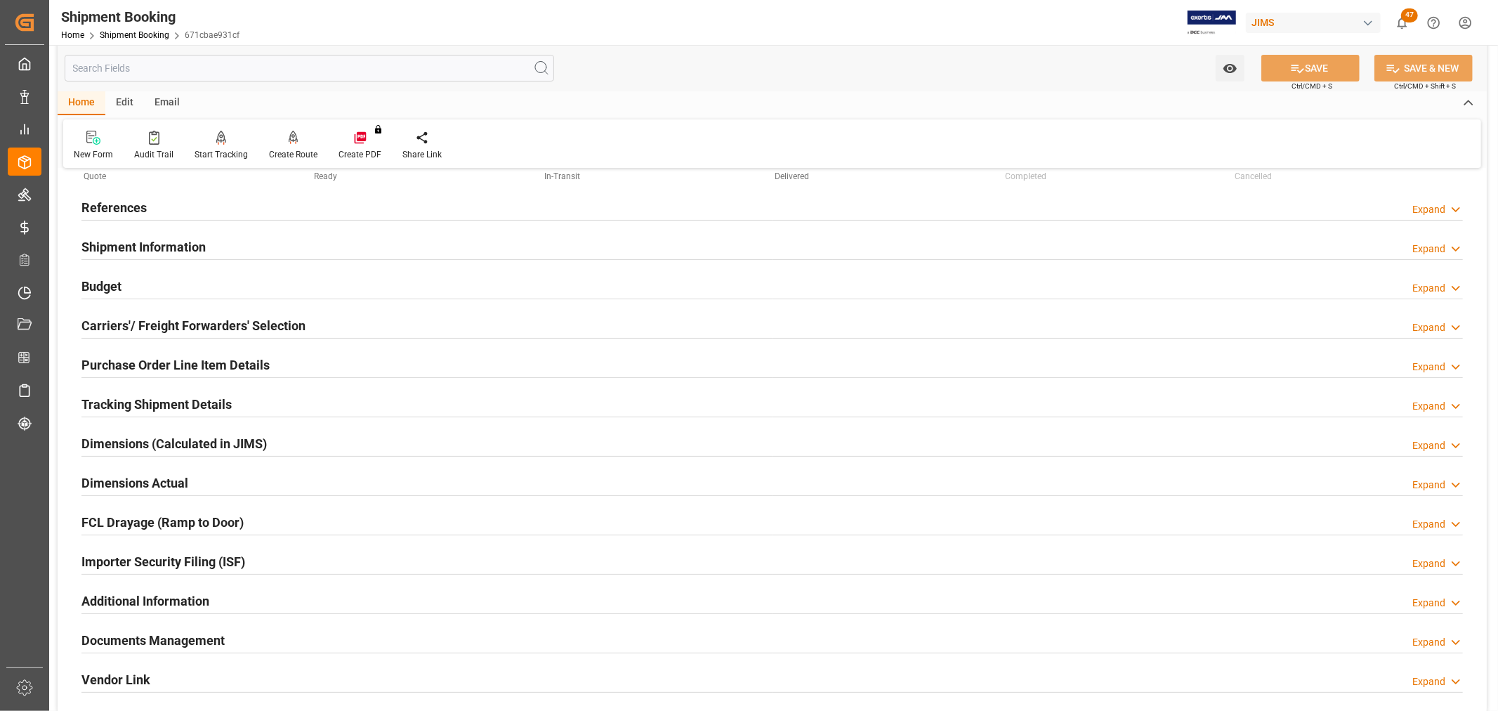
scroll to position [0, 0]
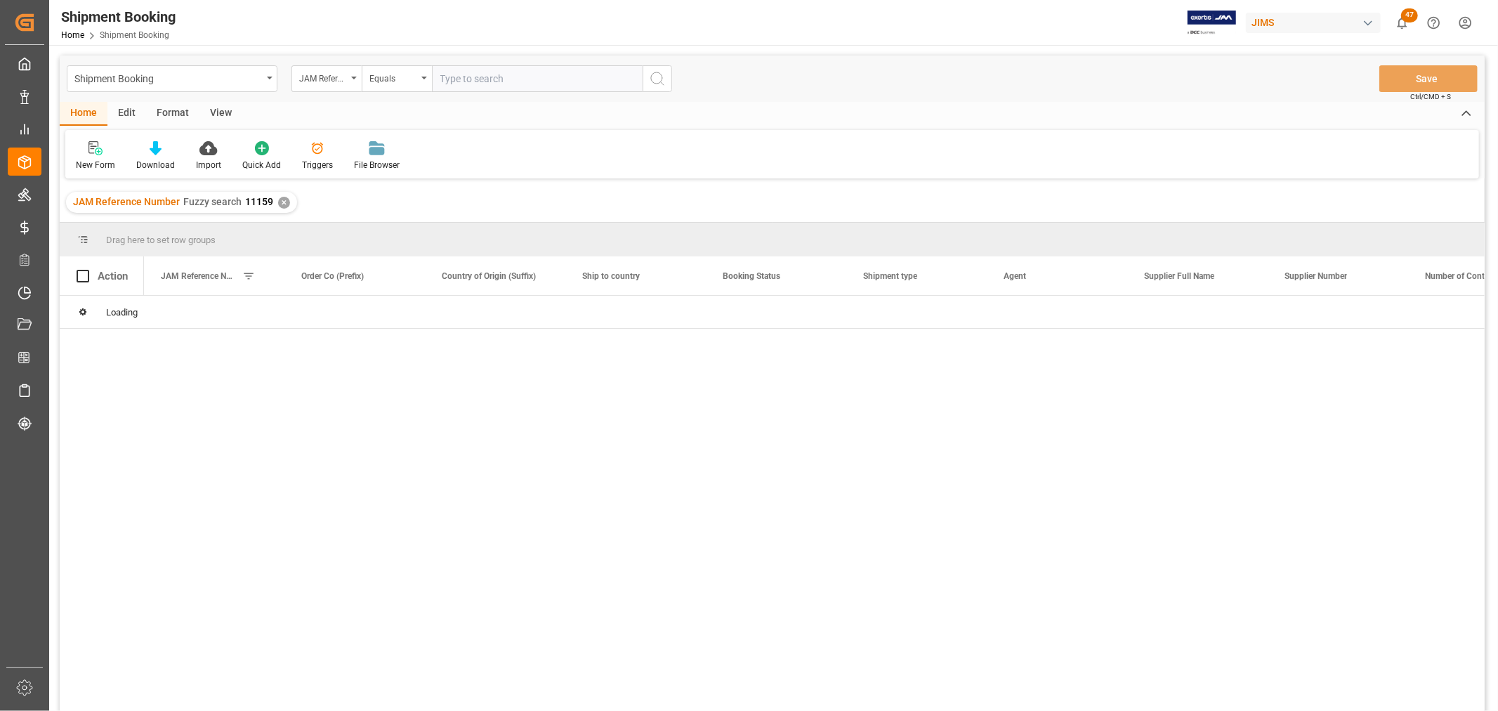
click at [214, 113] on div "View" at bounding box center [220, 114] width 43 height 24
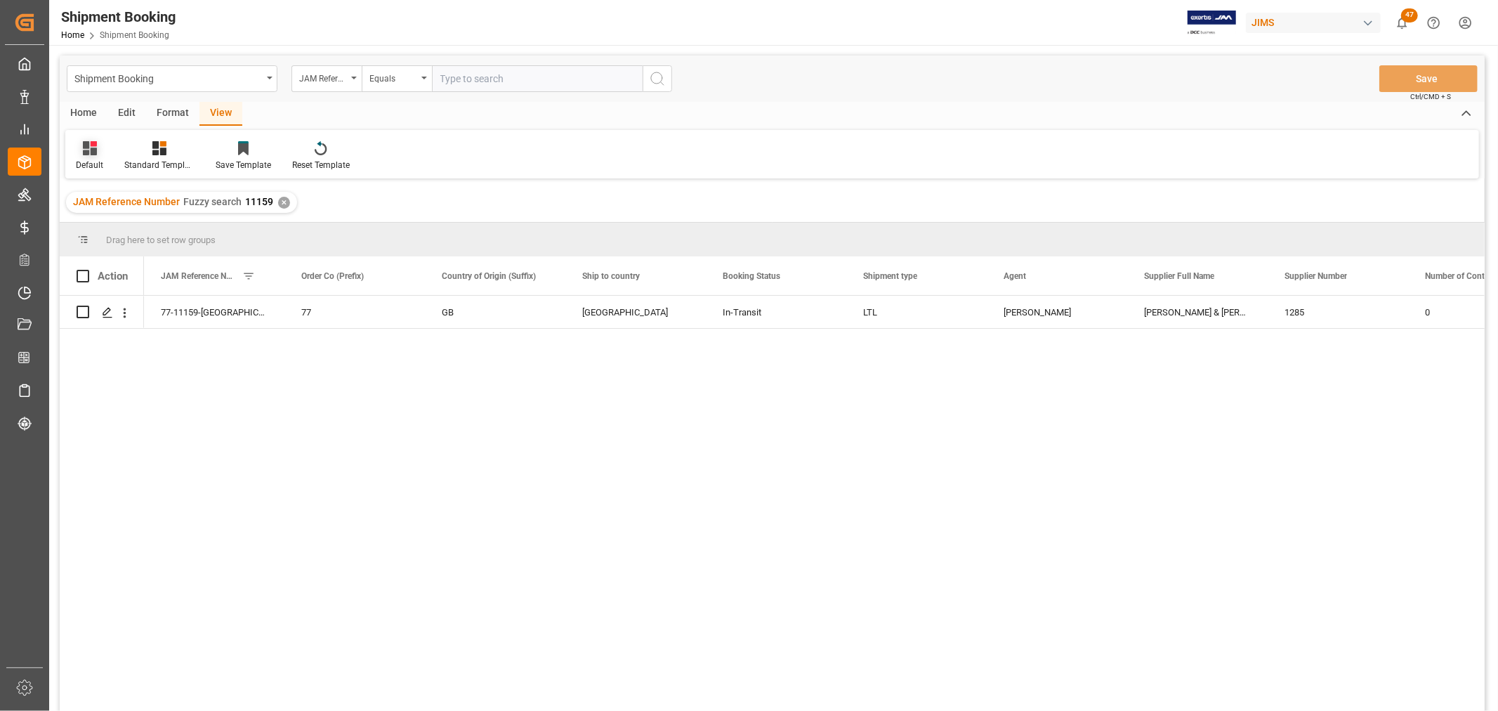
click at [79, 160] on div "Default" at bounding box center [89, 165] width 27 height 13
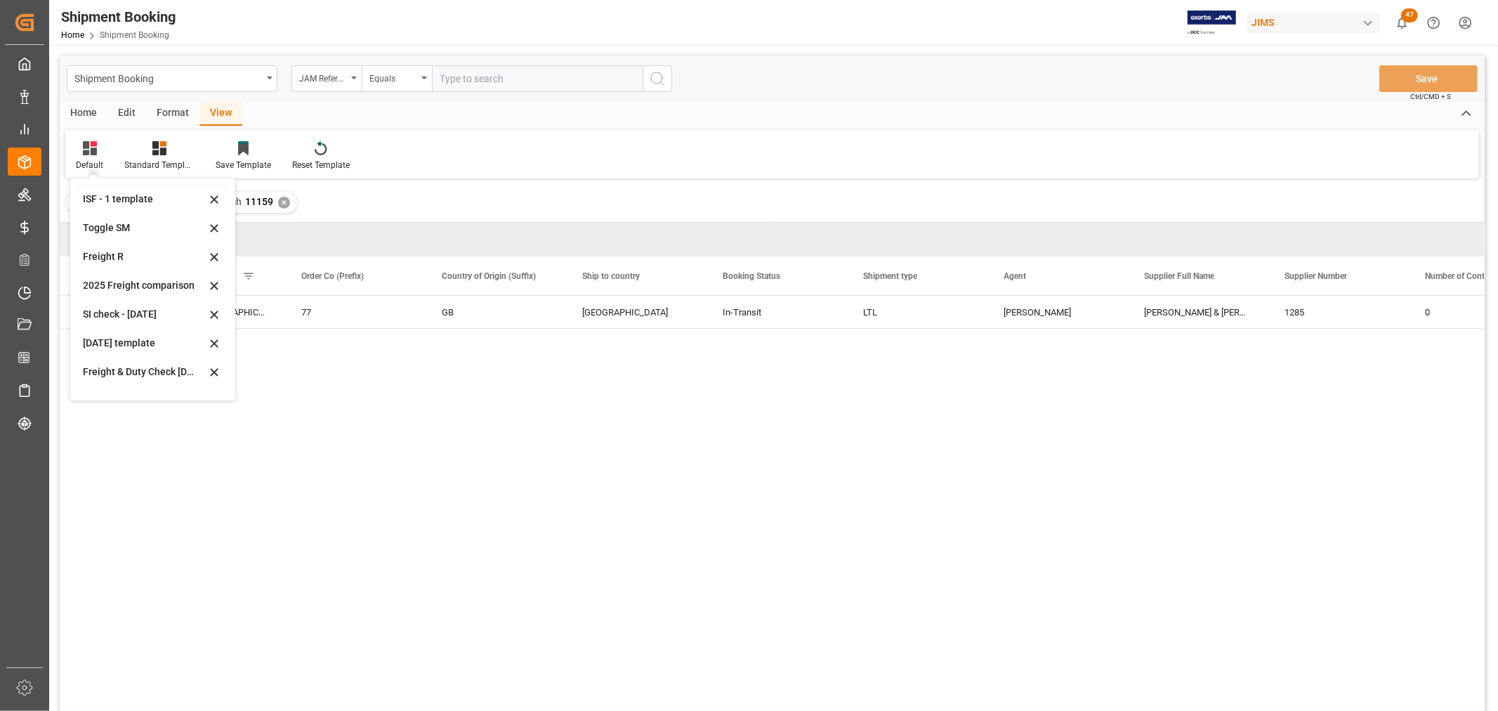
scroll to position [106, 0]
click at [116, 380] on div "Aug 2025 (2)" at bounding box center [144, 380] width 123 height 15
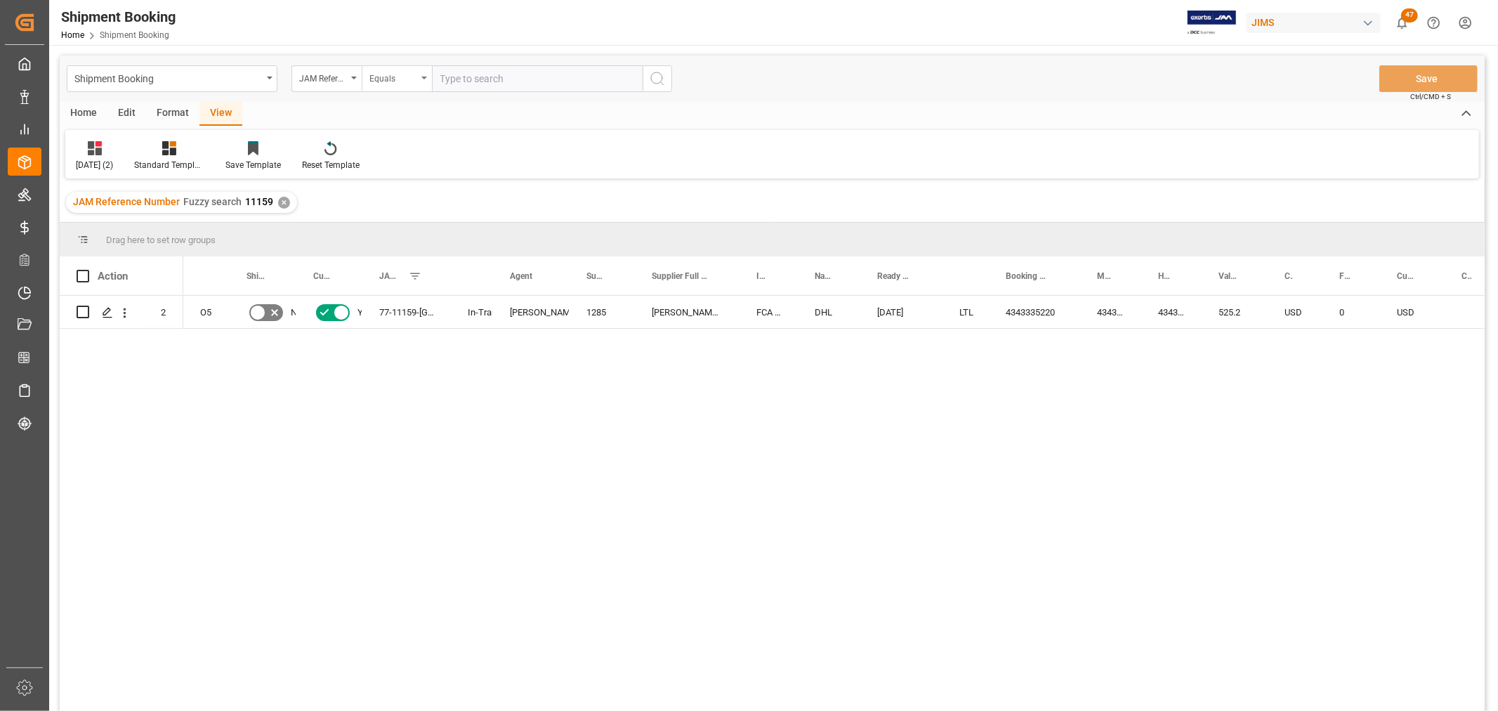
click at [423, 74] on div "Equals" at bounding box center [397, 78] width 70 height 27
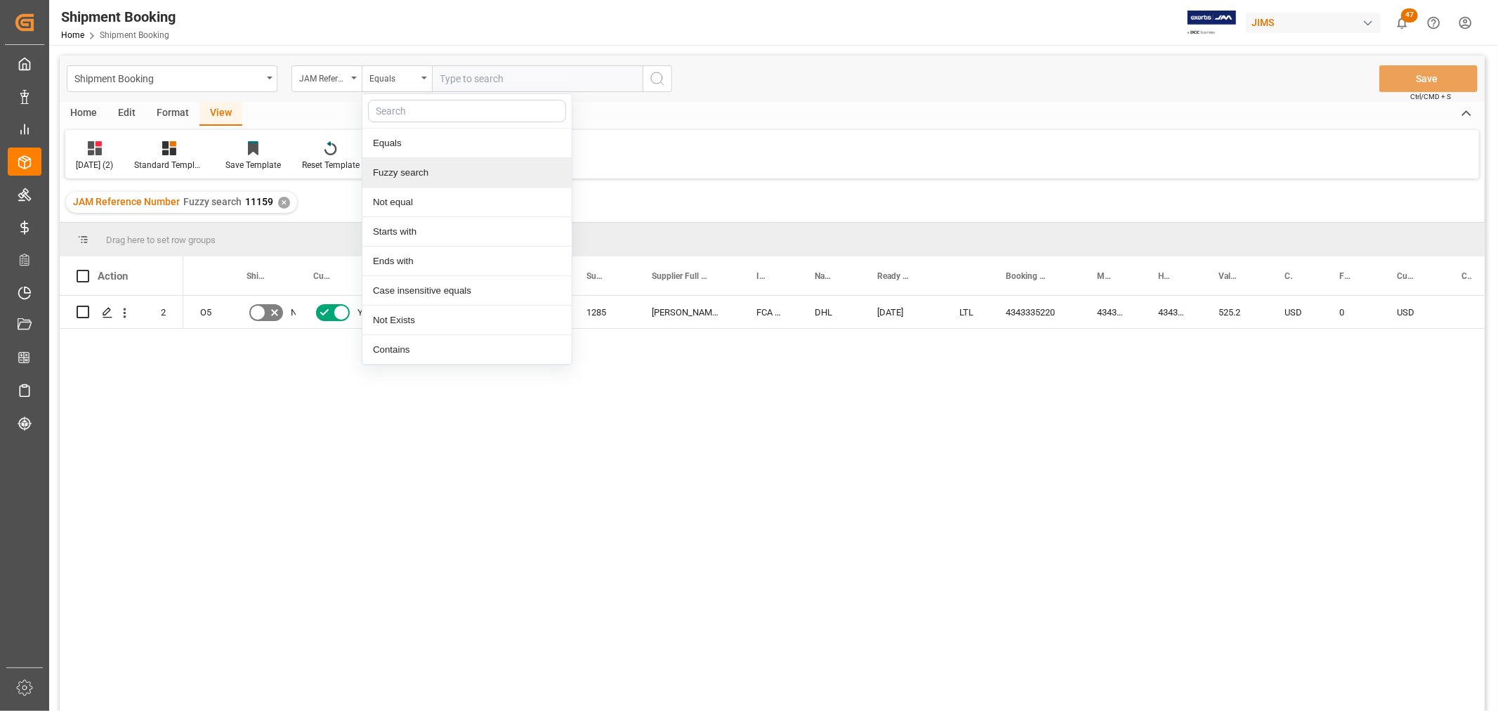
click at [424, 171] on div "Fuzzy search" at bounding box center [466, 173] width 209 height 30
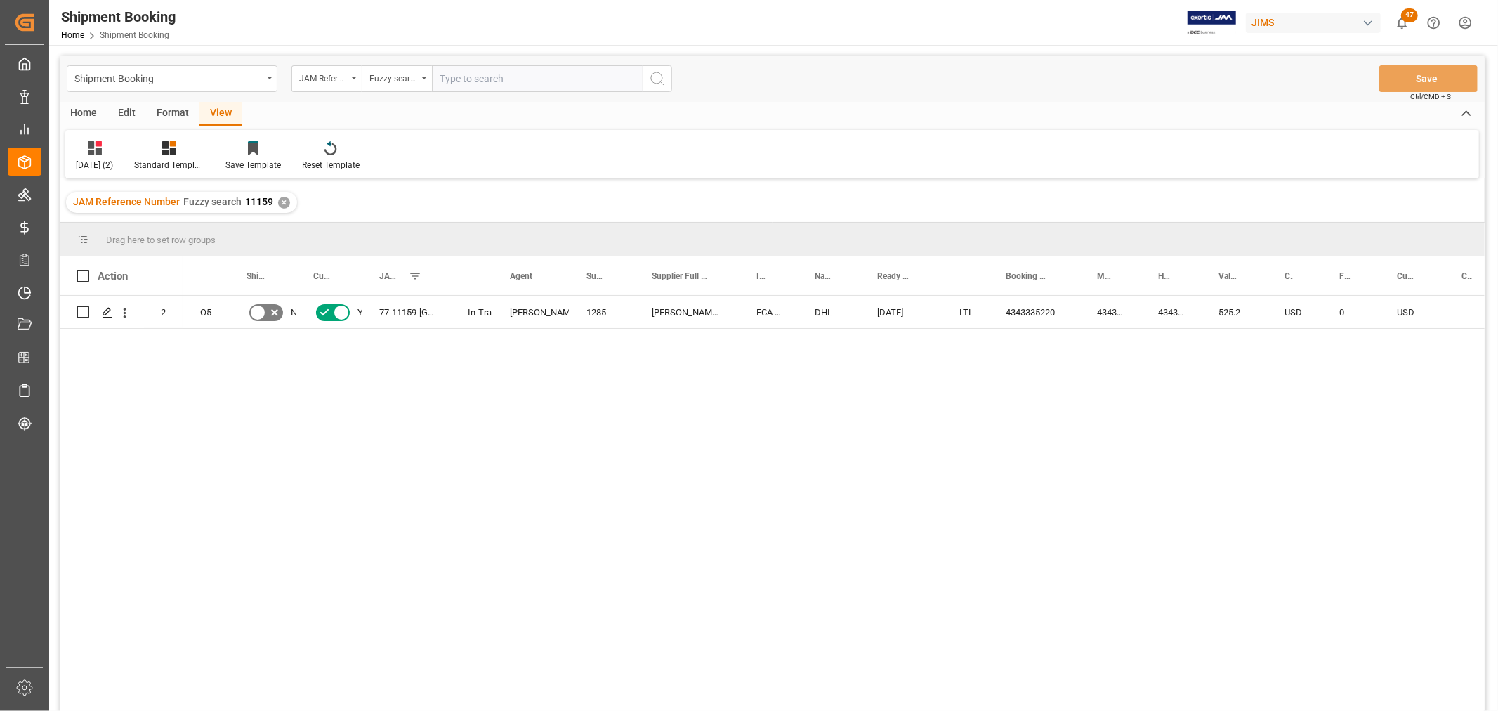
paste input "77-10673-TH"
type input "77-10673-TH"
click at [662, 74] on icon "search button" at bounding box center [657, 78] width 17 height 17
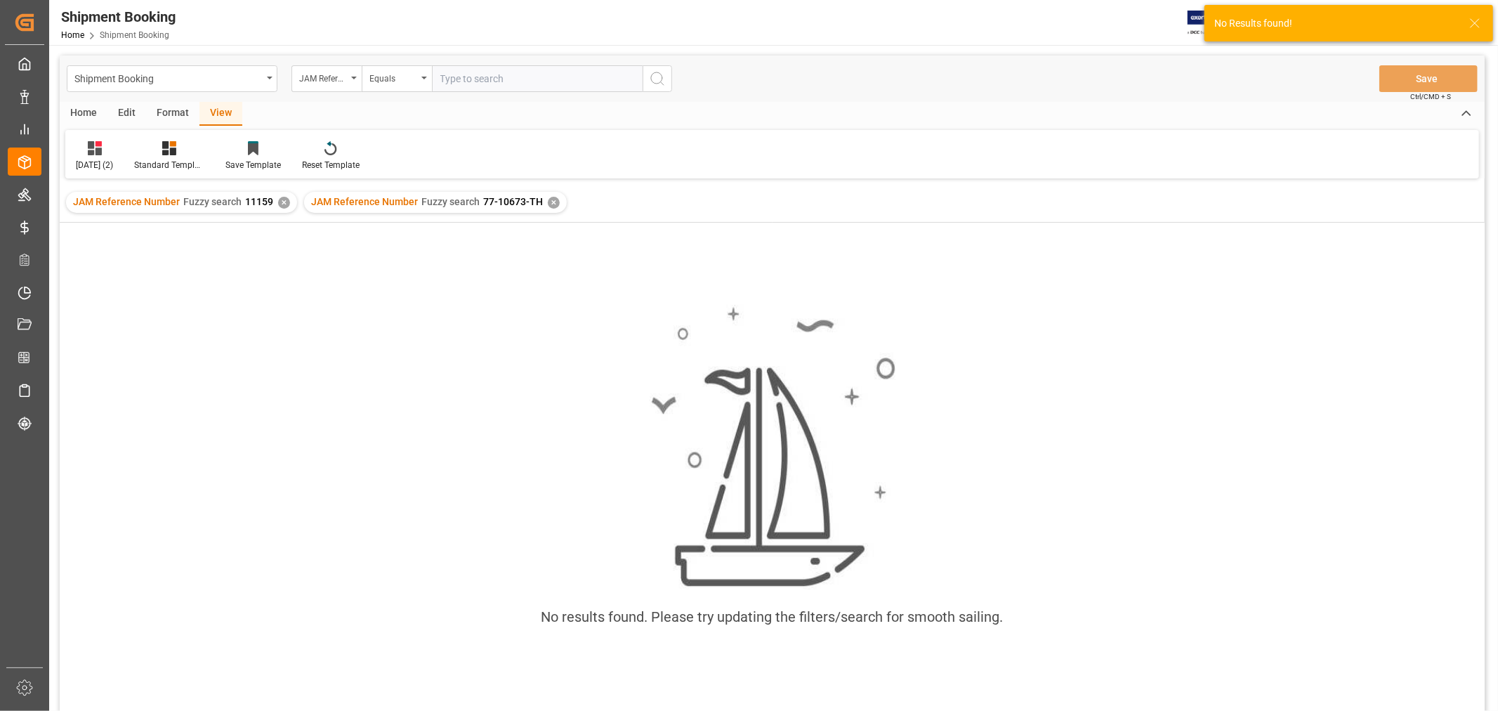
click at [284, 199] on div "✕" at bounding box center [284, 203] width 12 height 12
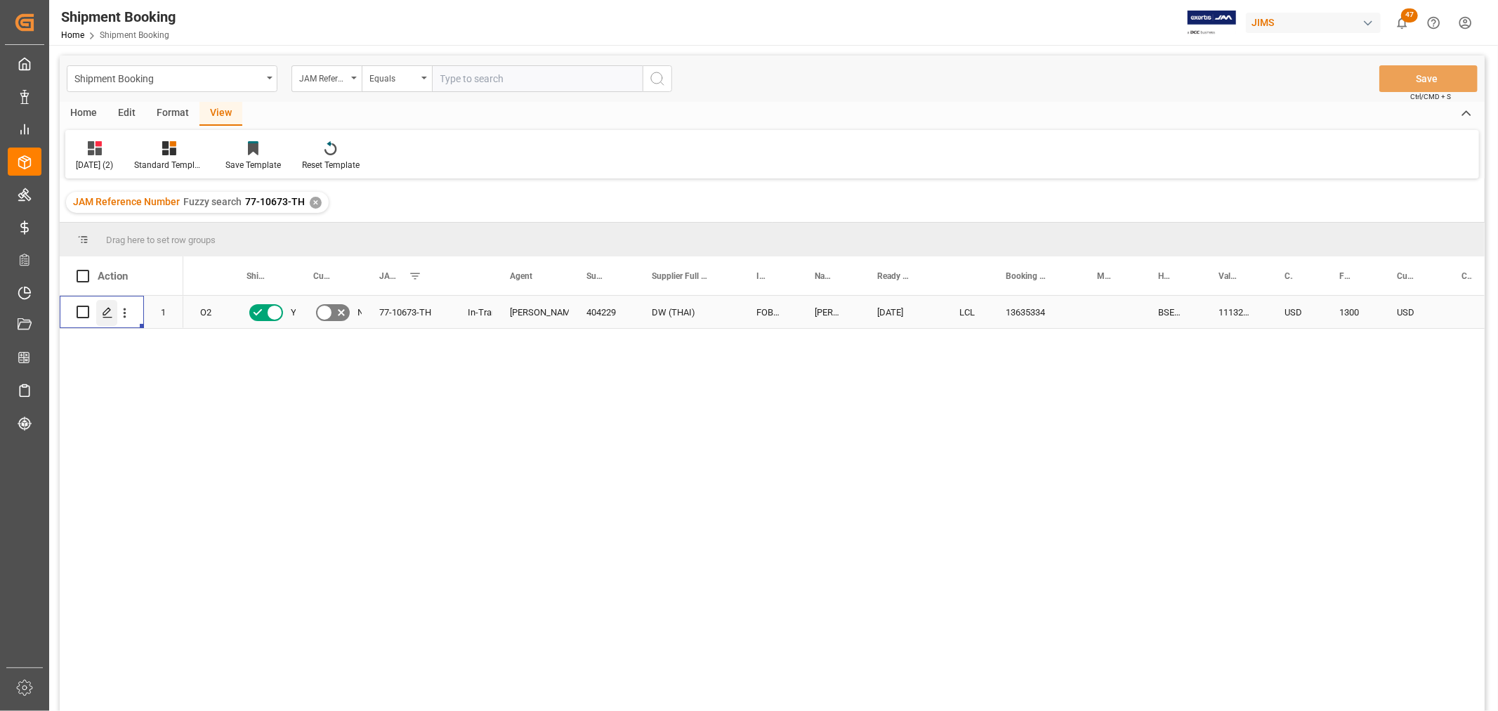
click at [107, 308] on polygon "Press SPACE to select this row." at bounding box center [106, 311] width 7 height 7
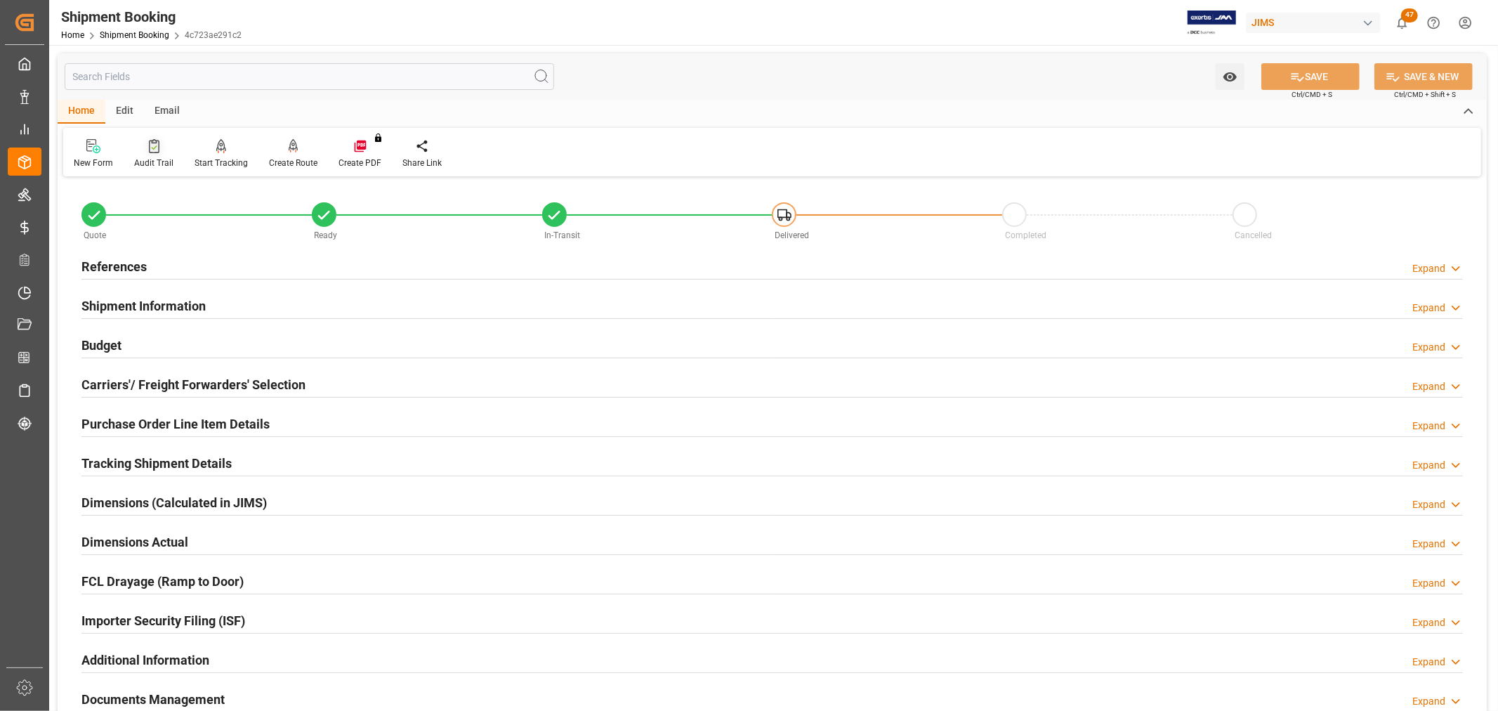
click at [150, 152] on div at bounding box center [153, 145] width 39 height 15
type input "0"
type input "08-26-2025"
click at [130, 263] on h2 "References" at bounding box center [113, 266] width 65 height 19
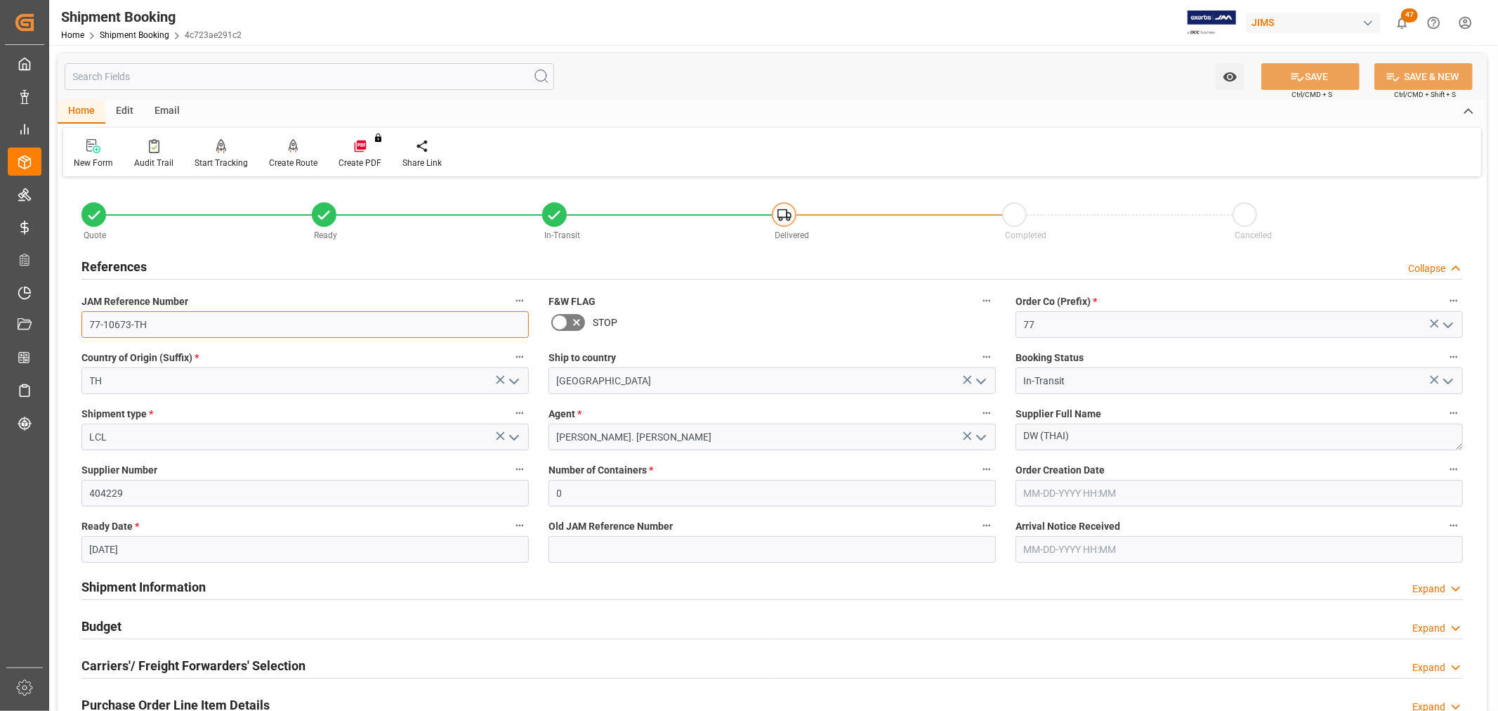
drag, startPoint x: 166, startPoint y: 325, endPoint x: 58, endPoint y: 325, distance: 108.2
click at [58, 325] on div "Quote Ready In-Transit Delivered Completed Cancelled References Collapse JAM Re…" at bounding box center [772, 617] width 1429 height 873
drag, startPoint x: 1122, startPoint y: 443, endPoint x: 1016, endPoint y: 439, distance: 106.1
click at [1016, 439] on textarea "DW (THAI)" at bounding box center [1239, 437] width 447 height 27
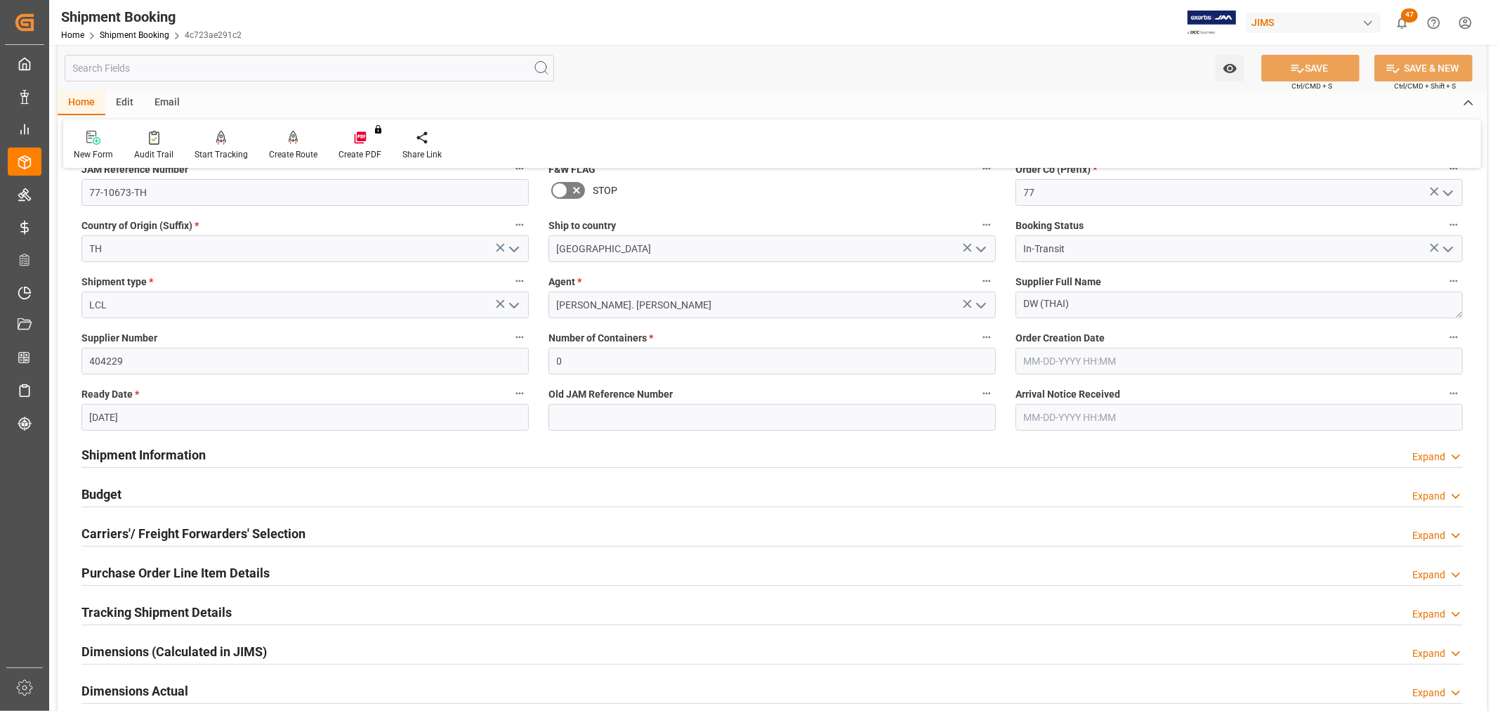
scroll to position [234, 0]
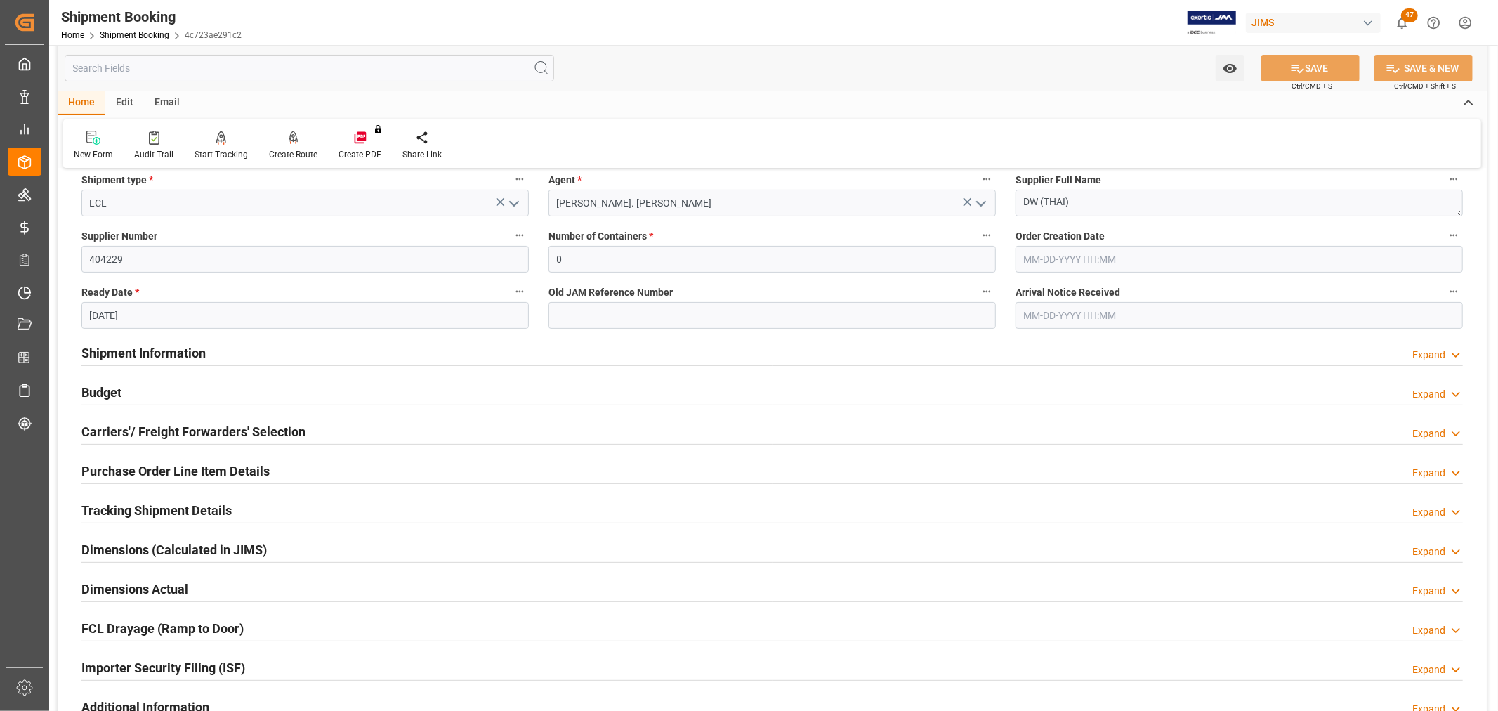
click at [143, 509] on h2 "Tracking Shipment Details" at bounding box center [156, 510] width 150 height 19
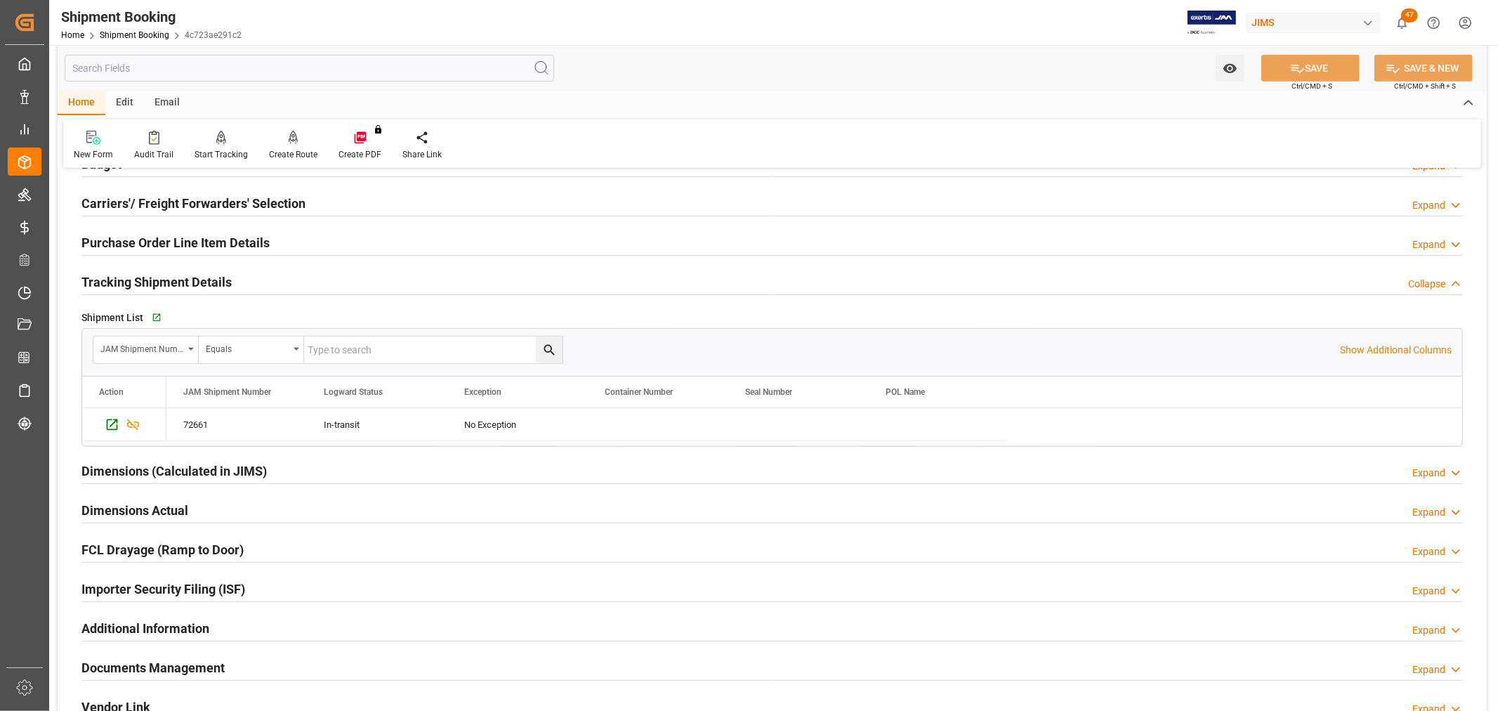
scroll to position [468, 0]
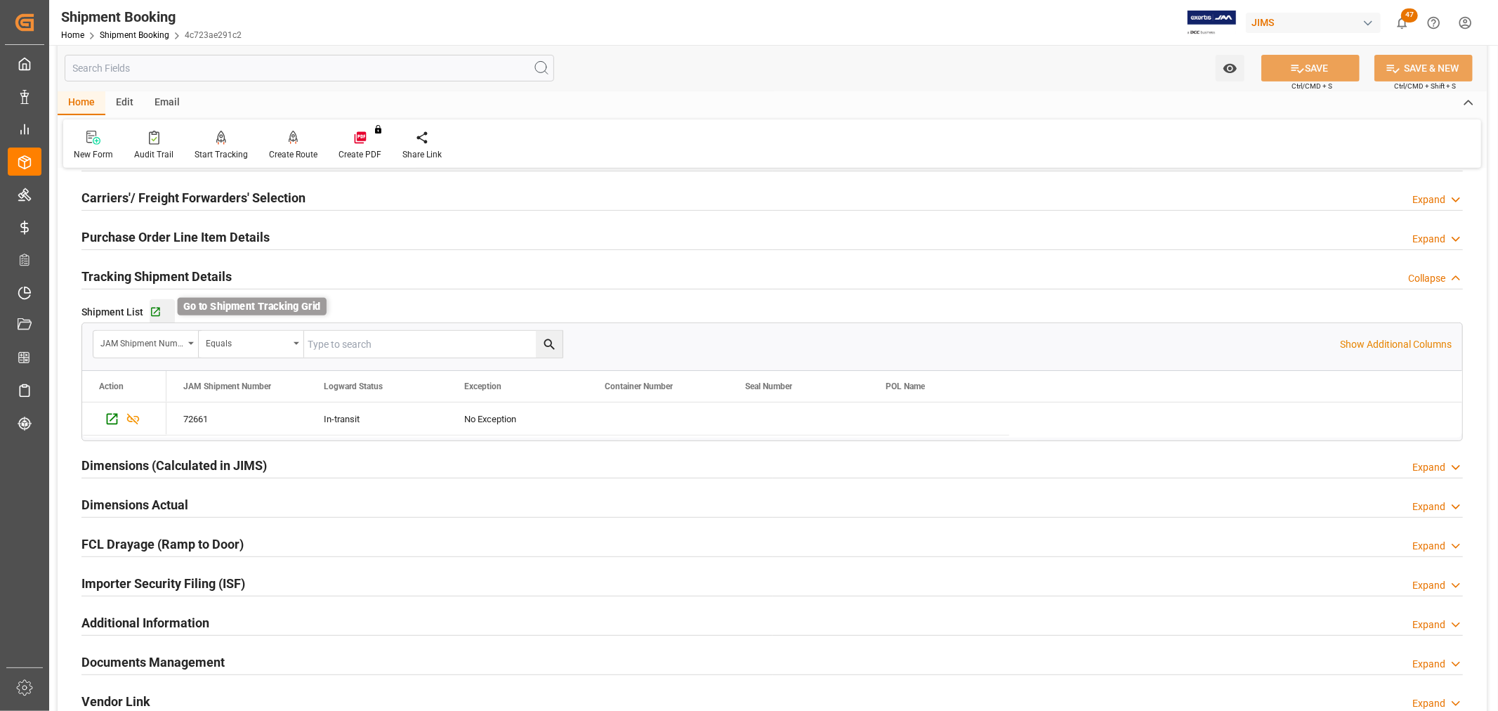
click at [153, 308] on icon "button" at bounding box center [155, 312] width 9 height 9
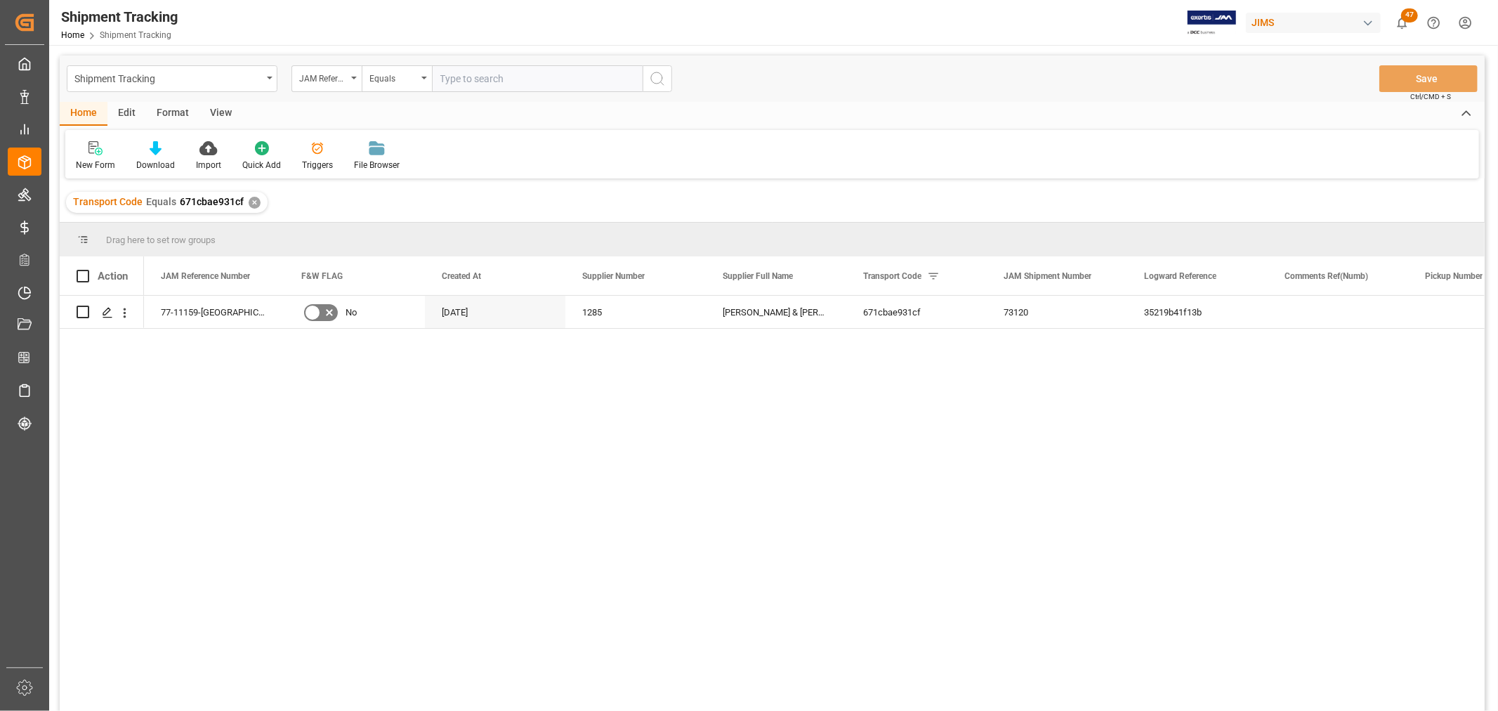
click at [221, 112] on div "View" at bounding box center [220, 114] width 43 height 24
click at [94, 151] on icon at bounding box center [90, 148] width 14 height 14
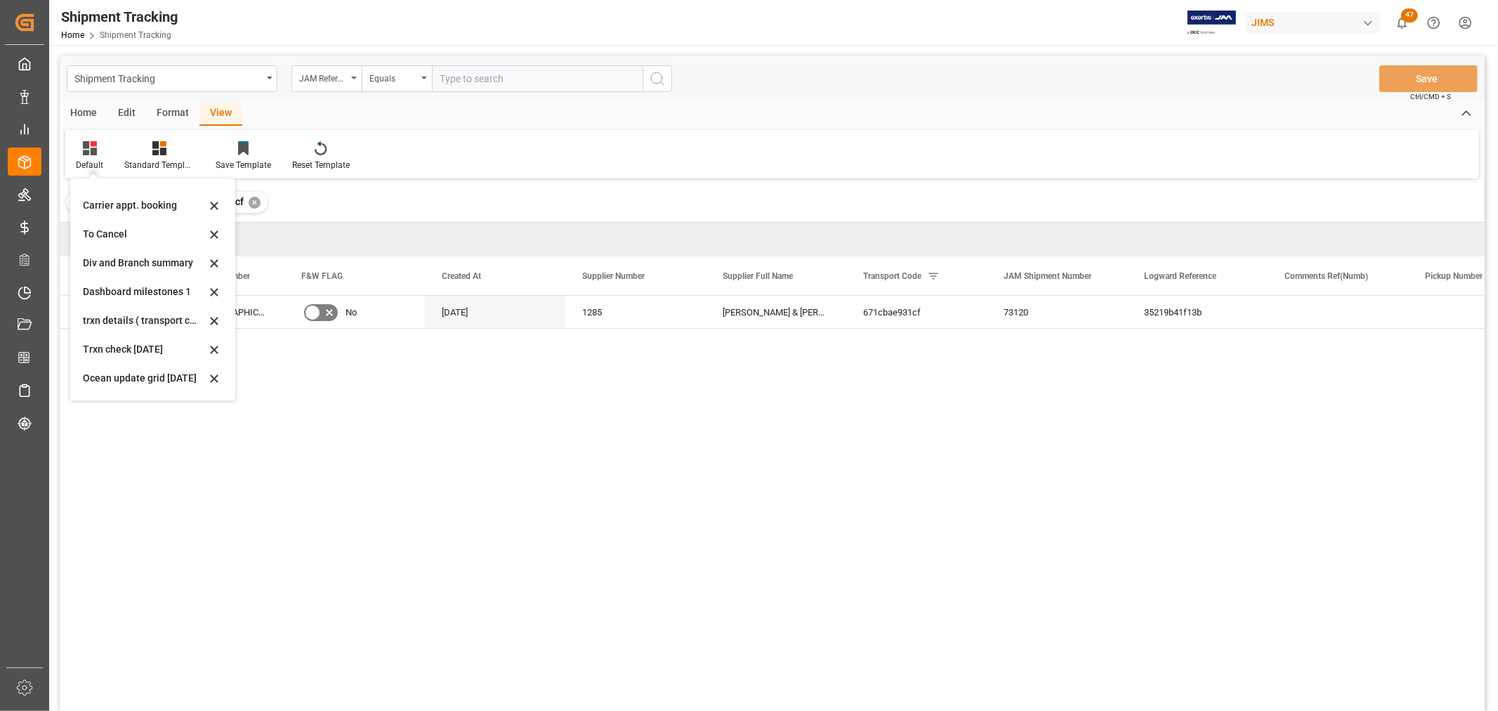
scroll to position [221, 0]
click at [116, 353] on div "Aug - tracking" at bounding box center [144, 352] width 123 height 15
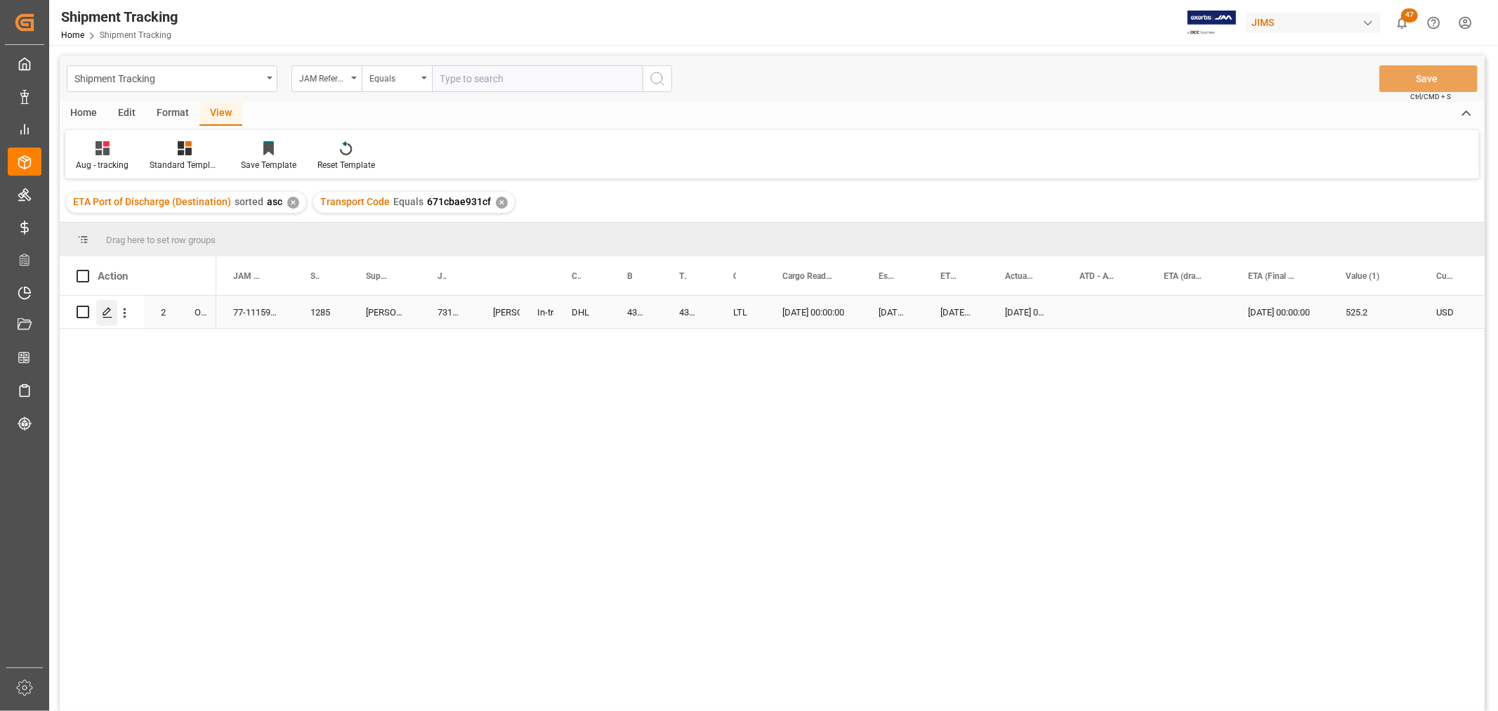
click at [108, 309] on icon "Press SPACE to select this row." at bounding box center [107, 312] width 11 height 11
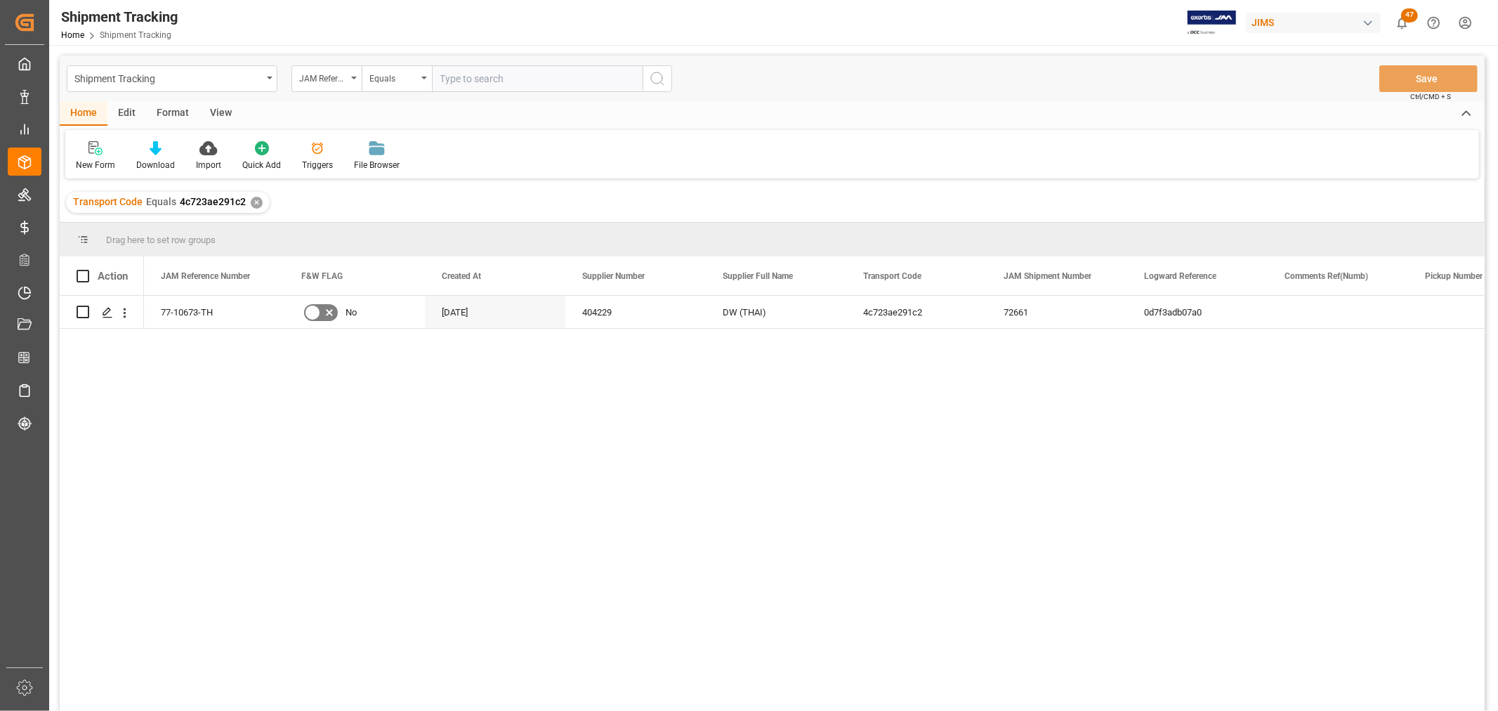
click at [227, 109] on div "View" at bounding box center [220, 114] width 43 height 24
click at [91, 152] on icon at bounding box center [90, 148] width 14 height 14
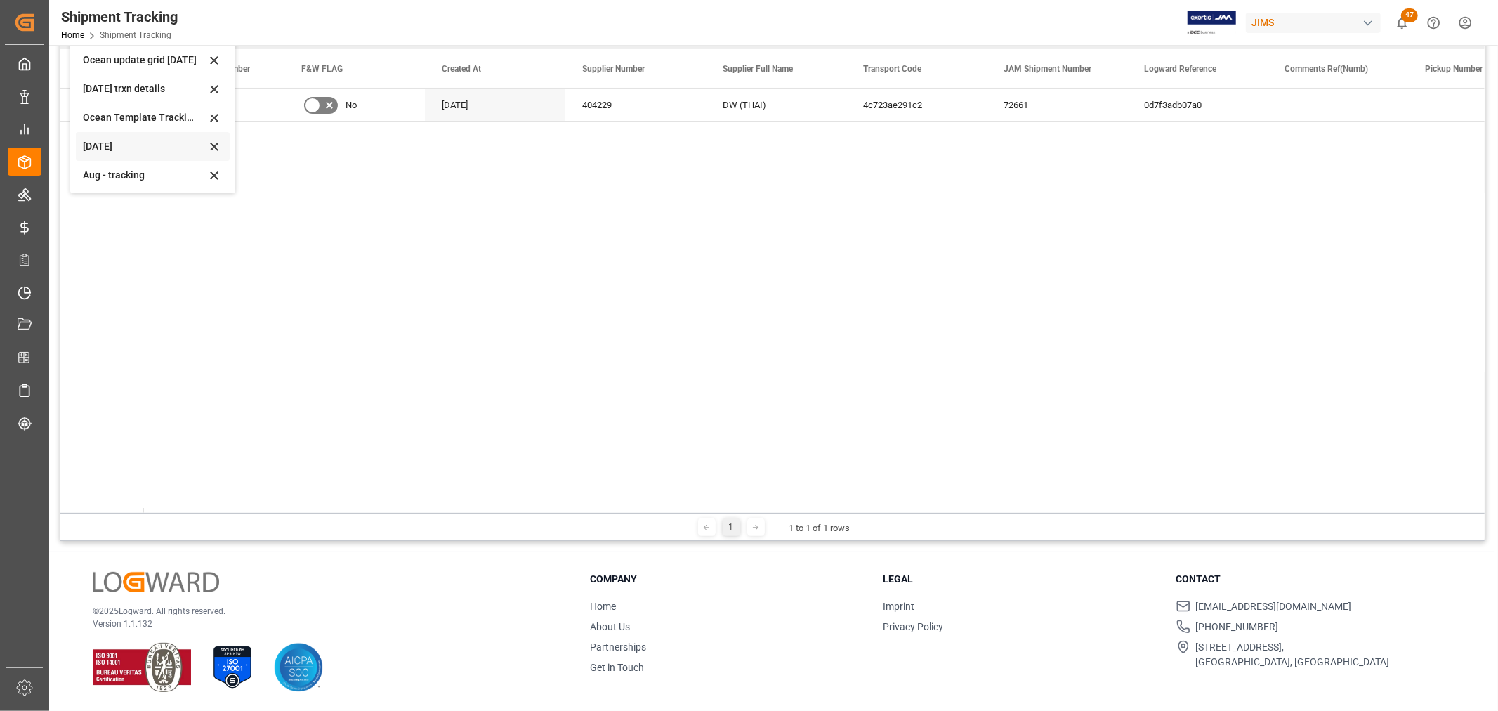
scroll to position [221, 0]
click at [112, 143] on div "Aug - tracking" at bounding box center [144, 145] width 123 height 15
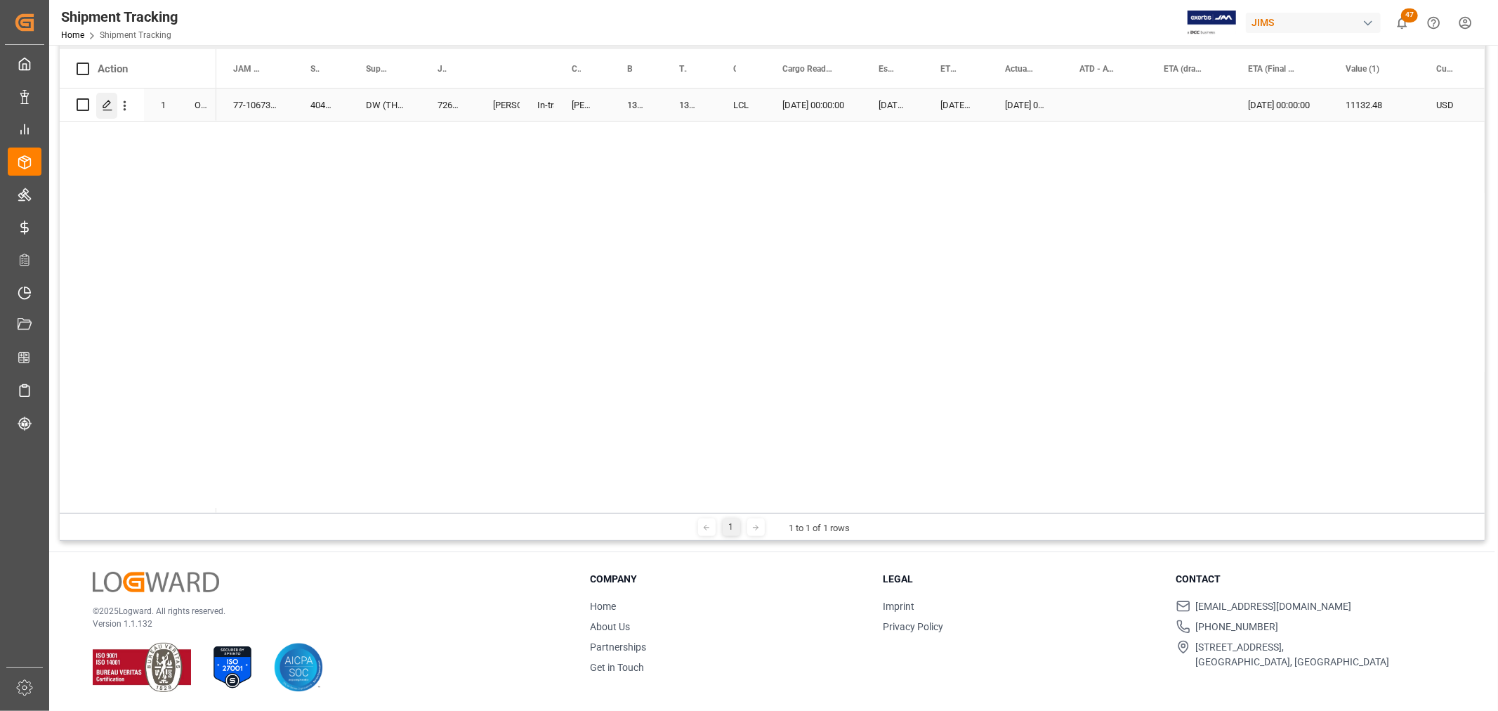
click at [103, 108] on icon "Press SPACE to select this row." at bounding box center [107, 105] width 11 height 11
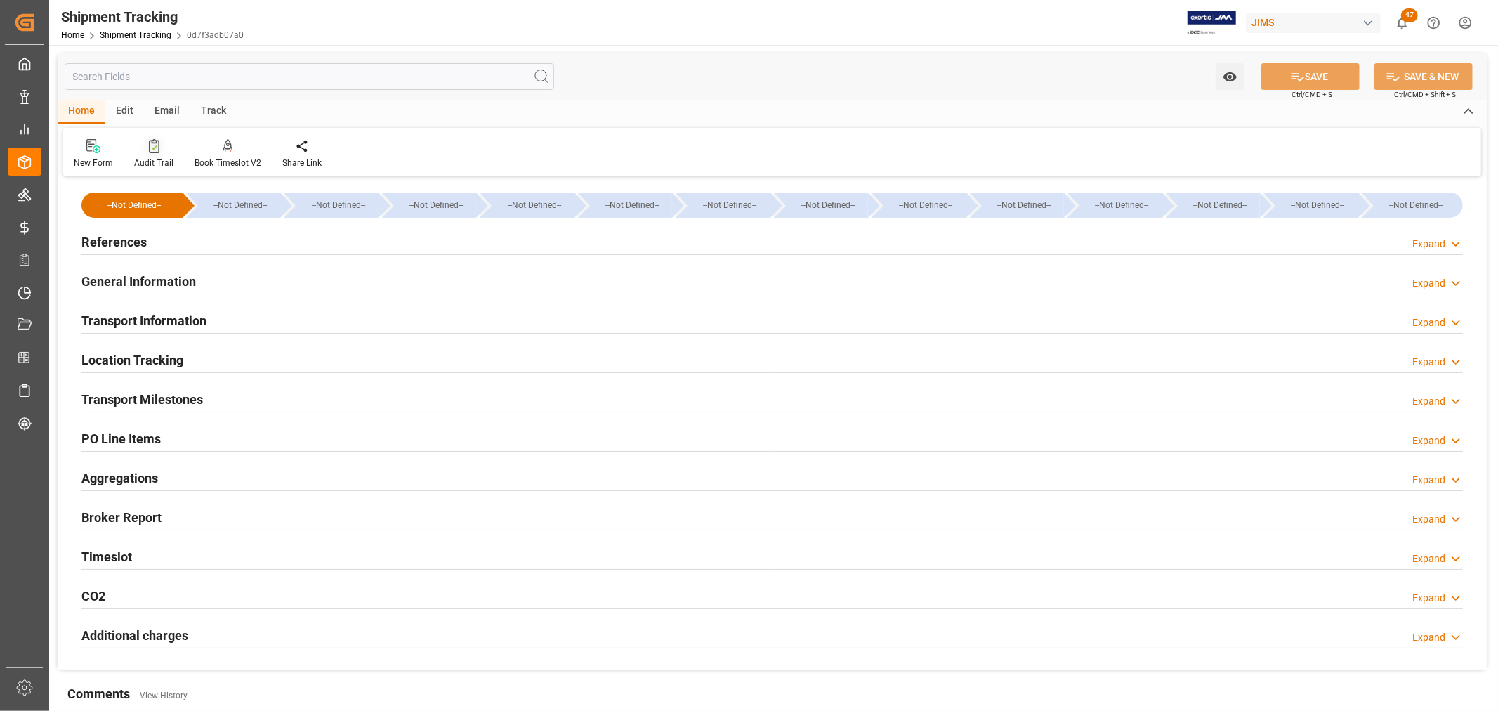
click at [138, 163] on div "Audit Trail" at bounding box center [153, 163] width 39 height 13
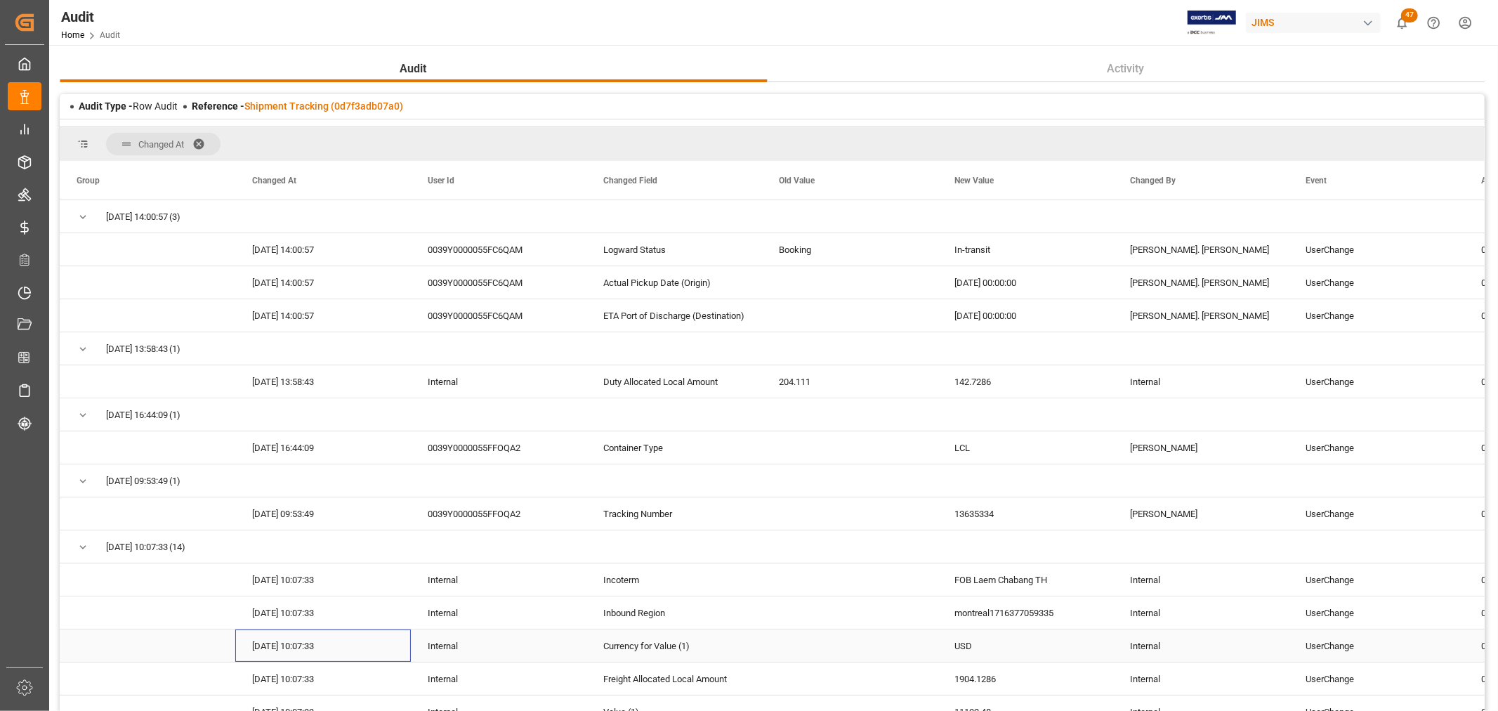
click at [306, 643] on div "08-21-2025 10:07:33" at bounding box center [323, 645] width 176 height 32
